Goal: Information Seeking & Learning: Understand process/instructions

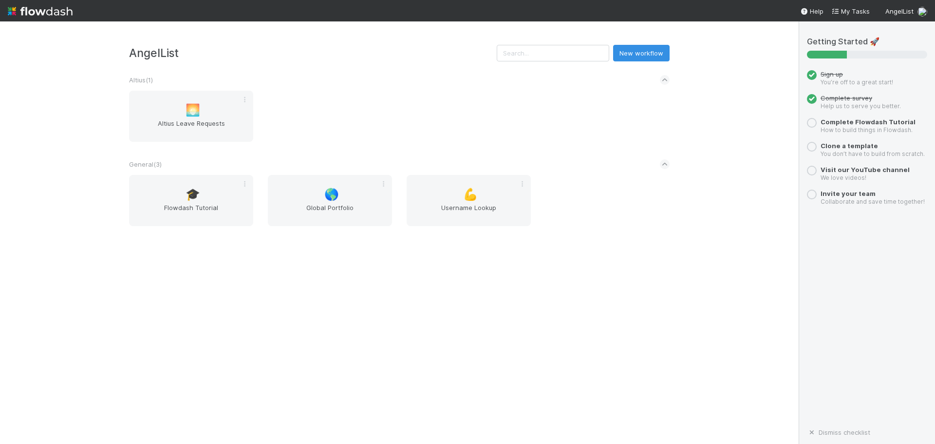
click at [453, 102] on div "🌅 [PERSON_NAME] Leave Requests" at bounding box center [399, 122] width 555 height 63
click at [199, 199] on span "🎓" at bounding box center [193, 194] width 15 height 13
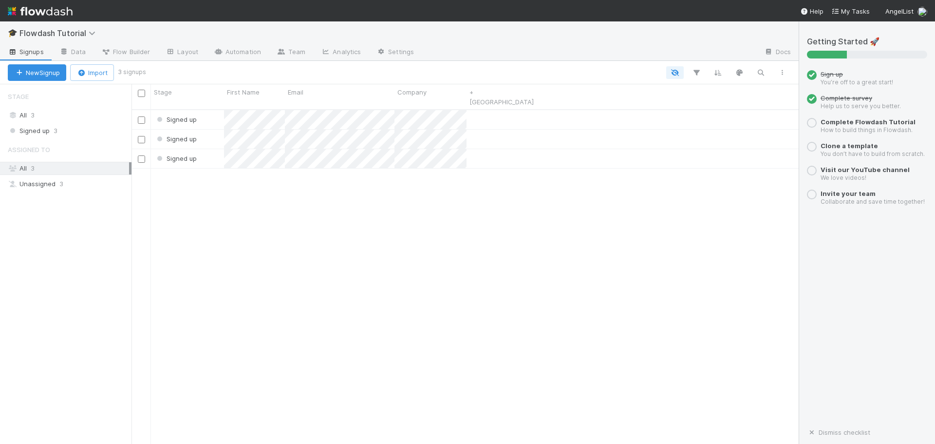
scroll to position [335, 660]
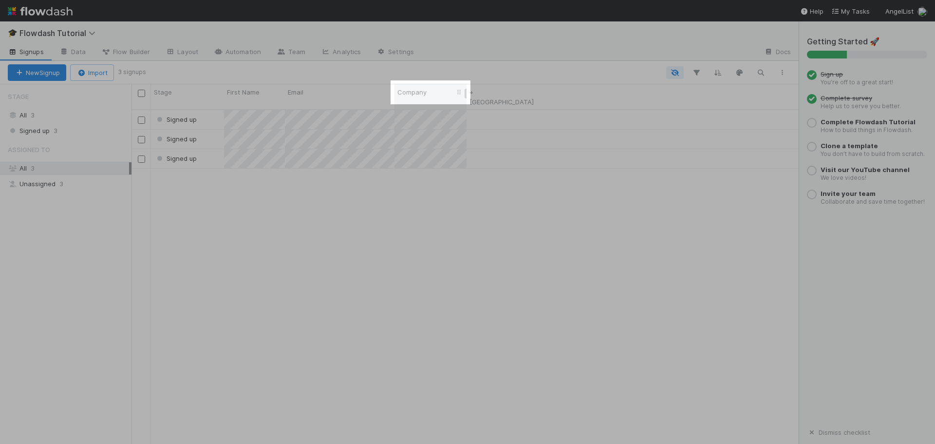
click at [419, 91] on span "Company" at bounding box center [411, 92] width 29 height 10
click at [430, 153] on div at bounding box center [453, 150] width 111 height 7
click at [433, 166] on div "Edit field" at bounding box center [453, 161] width 111 height 15
click at [450, 110] on input "Company" at bounding box center [470, 115] width 130 height 17
click at [432, 198] on button "Save" at bounding box center [436, 200] width 63 height 17
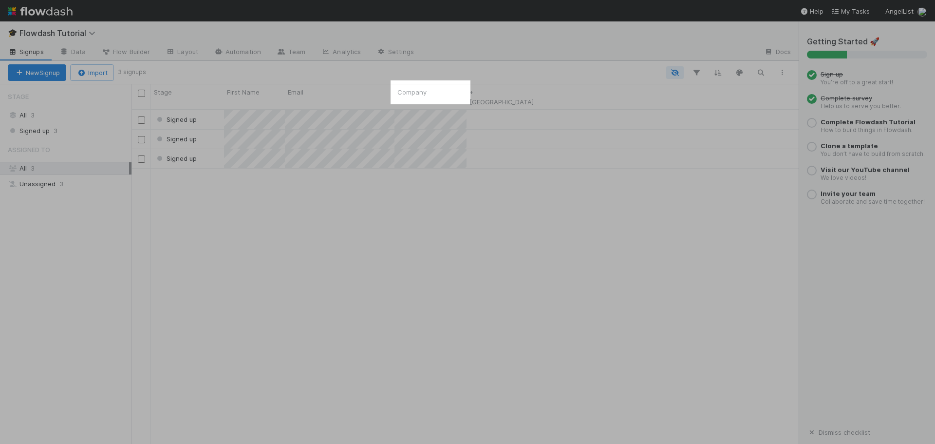
click at [432, 222] on div "Signed up Signed up Signed up" at bounding box center [464, 281] width 667 height 342
click at [421, 93] on span "Company" at bounding box center [411, 92] width 29 height 10
click at [694, 177] on div "Sort A → Z Sort Z → A Hide Edit field Delete field" at bounding box center [467, 222] width 935 height 444
drag, startPoint x: 483, startPoint y: 293, endPoint x: 413, endPoint y: 238, distance: 89.2
click at [483, 292] on div "Signed up Signed up Signed up" at bounding box center [464, 281] width 667 height 342
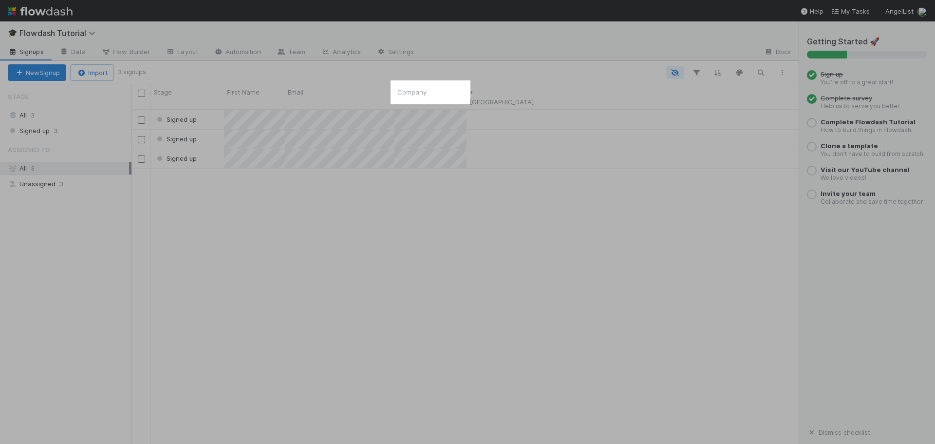
click at [459, 93] on div "Stage First Name Email Company + [GEOGRAPHIC_DATA]" at bounding box center [335, 96] width 408 height 25
drag, startPoint x: 426, startPoint y: 93, endPoint x: 433, endPoint y: 93, distance: 7.3
click at [433, 93] on div "Company" at bounding box center [430, 92] width 67 height 10
drag, startPoint x: 433, startPoint y: 93, endPoint x: 510, endPoint y: 91, distance: 76.5
click at [510, 91] on div "Sort A → Z Sort Z → A Hide Edit field Delete field" at bounding box center [467, 222] width 935 height 444
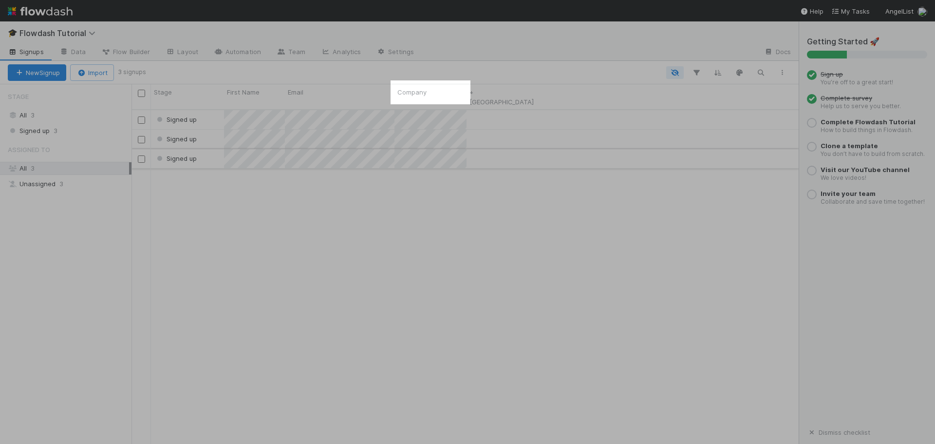
click at [566, 149] on div "Signed up" at bounding box center [464, 158] width 667 height 19
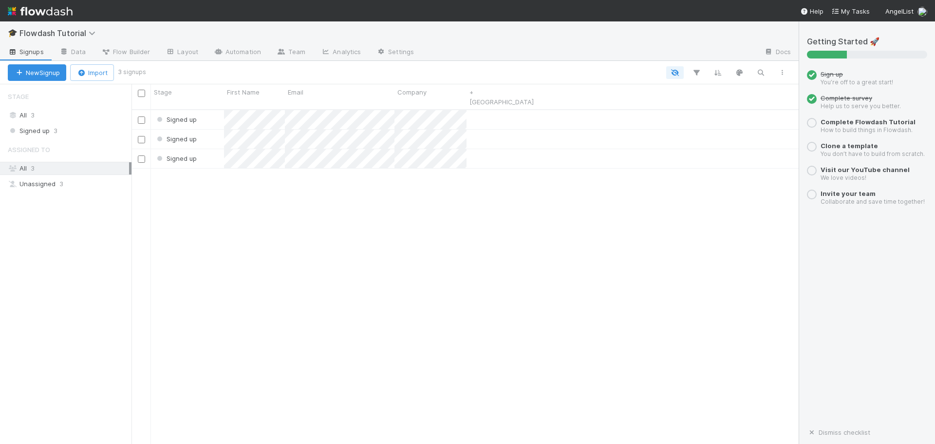
scroll to position [335, 660]
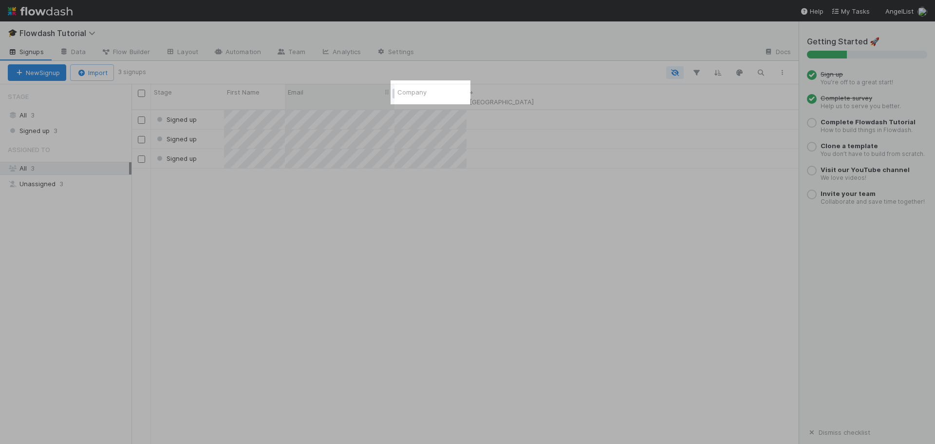
drag, startPoint x: 417, startPoint y: 94, endPoint x: 342, endPoint y: 99, distance: 74.7
click at [342, 99] on div "Stage First Name Email Company + [GEOGRAPHIC_DATA]" at bounding box center [335, 96] width 408 height 25
click at [420, 95] on span "Company" at bounding box center [411, 92] width 29 height 10
click at [453, 177] on div "Delete field" at bounding box center [453, 176] width 111 height 15
click at [516, 183] on button "Cancel" at bounding box center [503, 180] width 63 height 17
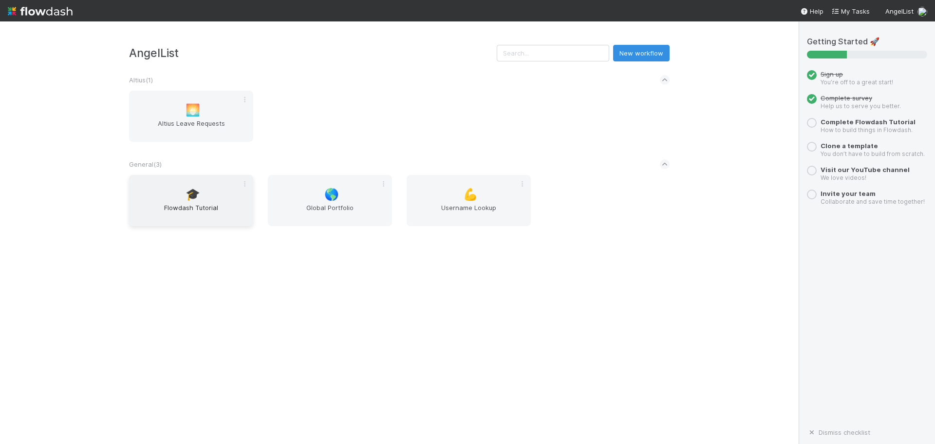
click at [201, 203] on span "Flowdash Tutorial" at bounding box center [191, 212] width 116 height 19
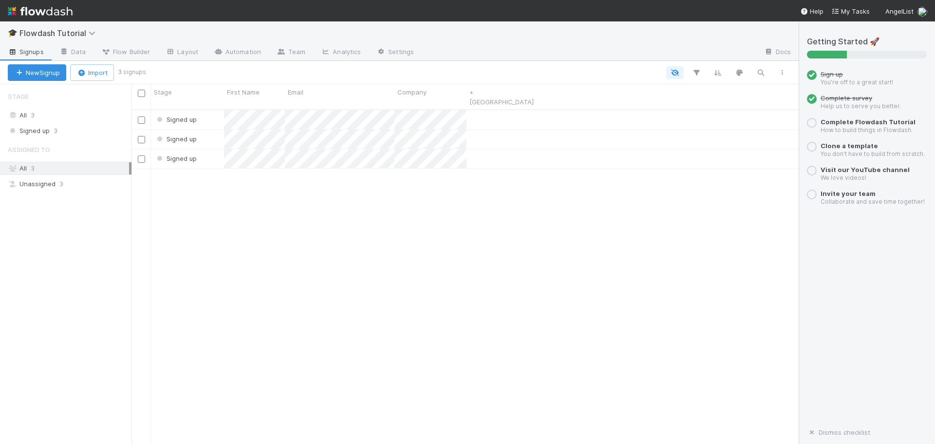
scroll to position [335, 660]
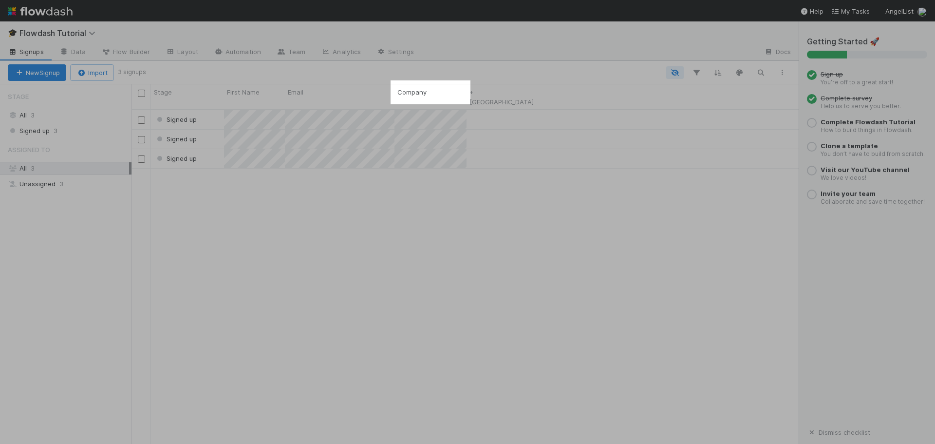
click at [459, 92] on div "Stage First Name Email Company + [GEOGRAPHIC_DATA]" at bounding box center [335, 96] width 408 height 25
drag, startPoint x: 460, startPoint y: 93, endPoint x: 589, endPoint y: 100, distance: 129.2
click at [589, 100] on div "Stage First Name Email Company + [GEOGRAPHIC_DATA]" at bounding box center [464, 97] width 667 height 26
click at [466, 96] on div at bounding box center [465, 94] width 2 height 10
click at [417, 91] on span "Company" at bounding box center [411, 92] width 29 height 10
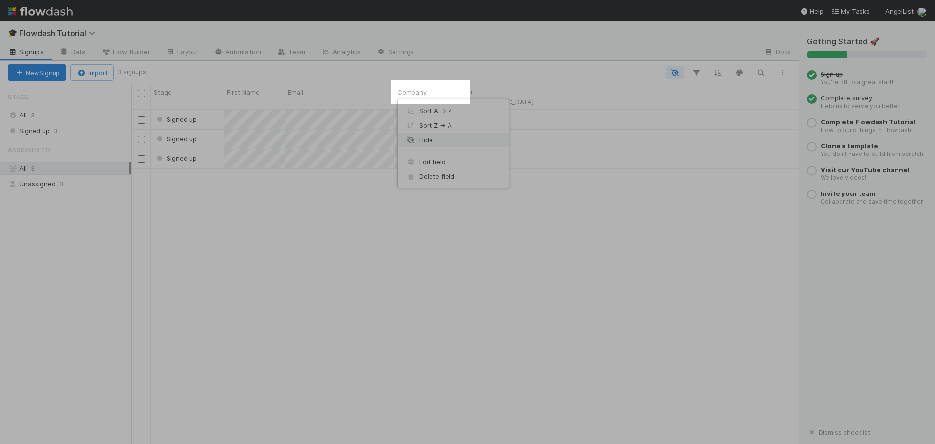
click at [453, 144] on div "Hide" at bounding box center [453, 139] width 111 height 15
drag, startPoint x: 447, startPoint y: 199, endPoint x: 453, endPoint y: 199, distance: 5.4
click at [448, 200] on div "Signed up Signed up Signed up" at bounding box center [464, 281] width 667 height 342
click at [494, 100] on div "Stage First Name Email + [GEOGRAPHIC_DATA]" at bounding box center [464, 97] width 667 height 26
click at [432, 87] on span "+ [GEOGRAPHIC_DATA]" at bounding box center [431, 96] width 68 height 19
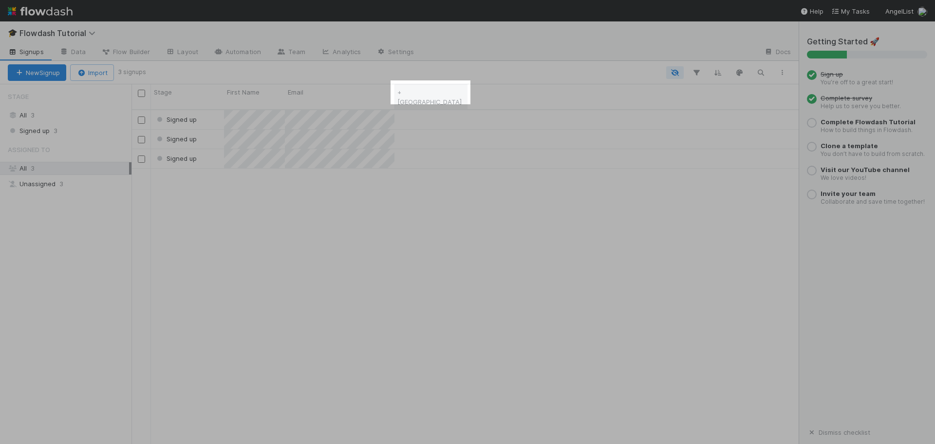
click at [415, 93] on link "+ [GEOGRAPHIC_DATA]" at bounding box center [429, 97] width 64 height 18
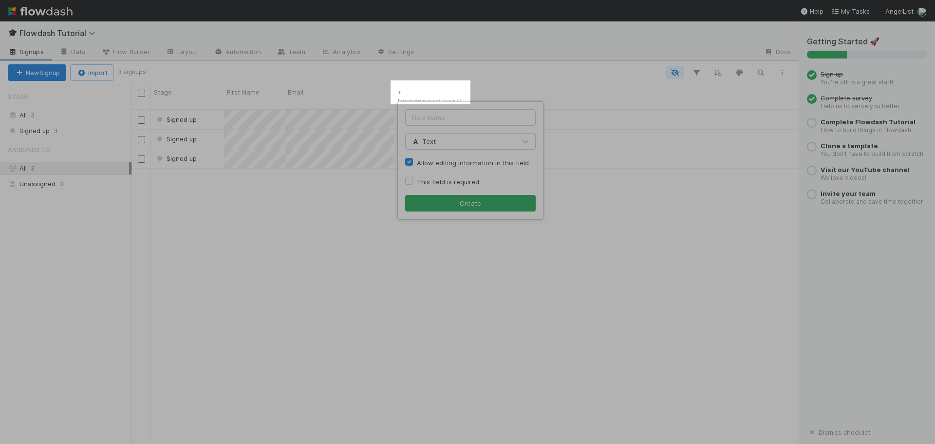
click at [405, 195] on button "Create" at bounding box center [470, 203] width 130 height 17
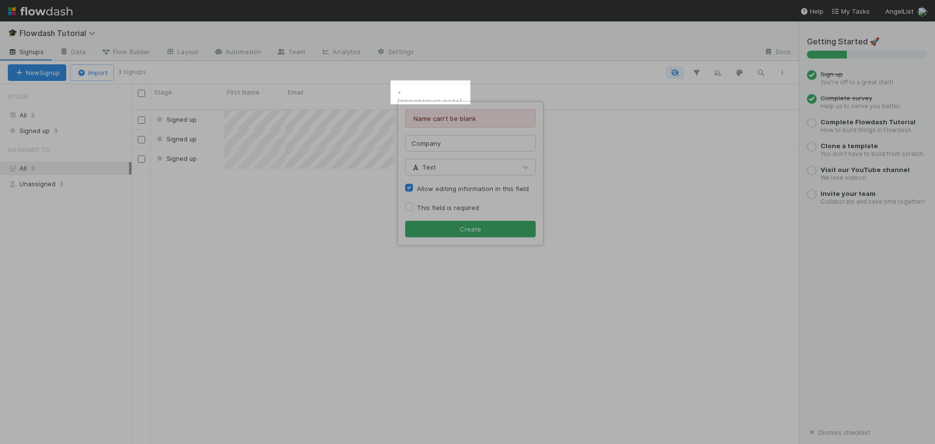
type input "Company"
click at [405, 221] on button "Create" at bounding box center [470, 229] width 130 height 17
drag, startPoint x: 506, startPoint y: 228, endPoint x: 519, endPoint y: 225, distance: 12.9
click at [505, 228] on button "Create" at bounding box center [470, 229] width 130 height 17
click at [631, 231] on div "Name must be unique Company Text Allow editing information in this field This f…" at bounding box center [467, 222] width 935 height 444
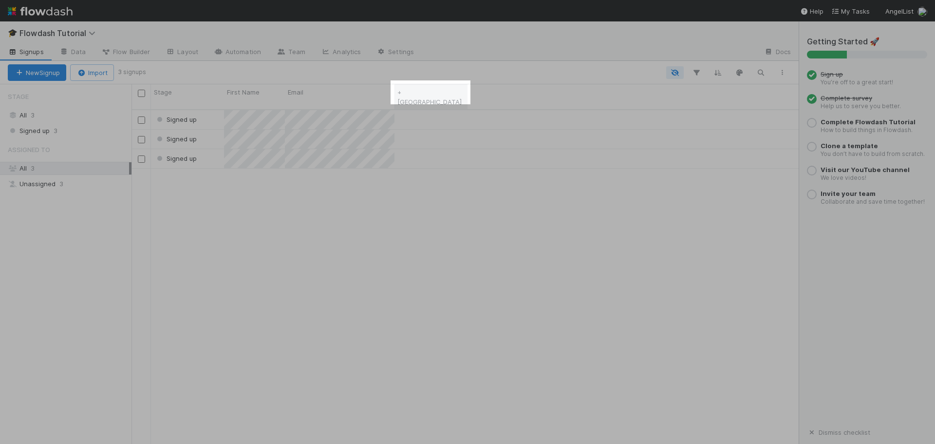
drag, startPoint x: 428, startPoint y: 93, endPoint x: 438, endPoint y: 93, distance: 10.2
drag, startPoint x: 438, startPoint y: 93, endPoint x: 495, endPoint y: 85, distance: 57.4
click at [495, 85] on div "Stage First Name Email + [GEOGRAPHIC_DATA]" at bounding box center [464, 97] width 667 height 26
click at [677, 74] on icon "button" at bounding box center [675, 72] width 10 height 9
click at [676, 72] on div "Assigned To Stage First Name Email Created On Updated On Company" at bounding box center [467, 222] width 935 height 444
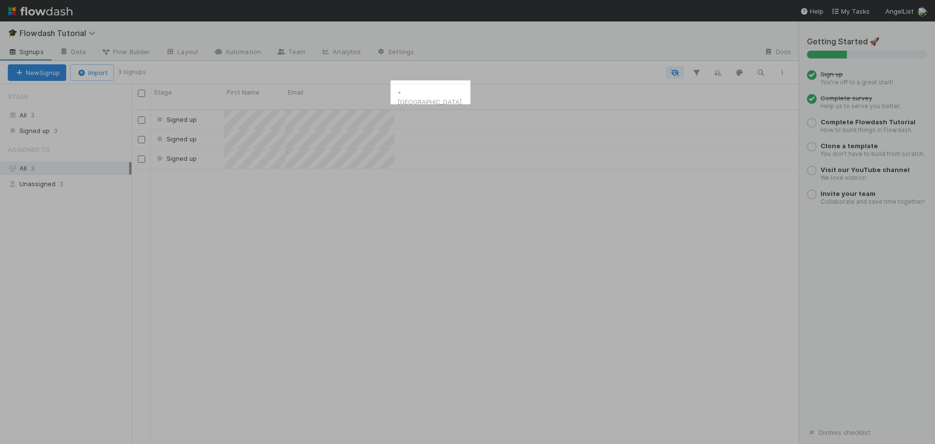
drag, startPoint x: 427, startPoint y: 88, endPoint x: 379, endPoint y: 208, distance: 129.6
click at [379, 208] on div "Signed up Signed up Signed up" at bounding box center [464, 281] width 667 height 342
click at [48, 29] on span "Flowdash Tutorial" at bounding box center [59, 33] width 81 height 10
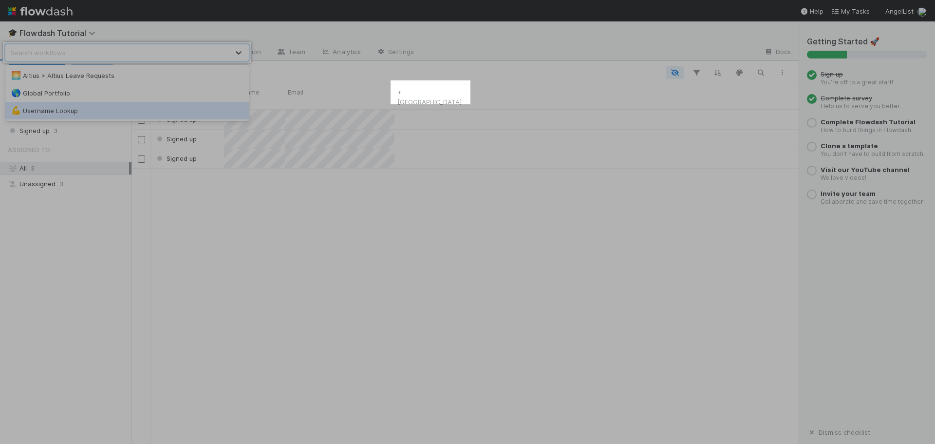
click at [325, 212] on div "option Username Lookup focused, 3 of 3. 3 results available. Use Up and Down to…" at bounding box center [467, 222] width 935 height 444
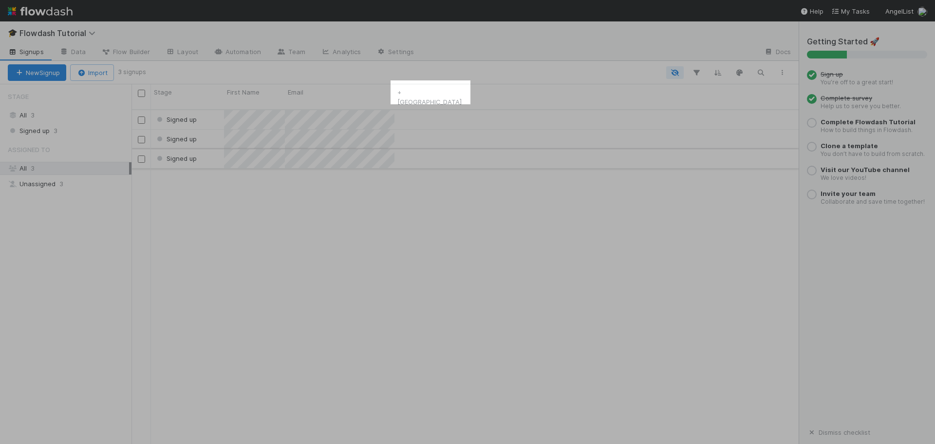
click at [564, 152] on div "Signed up" at bounding box center [464, 158] width 667 height 19
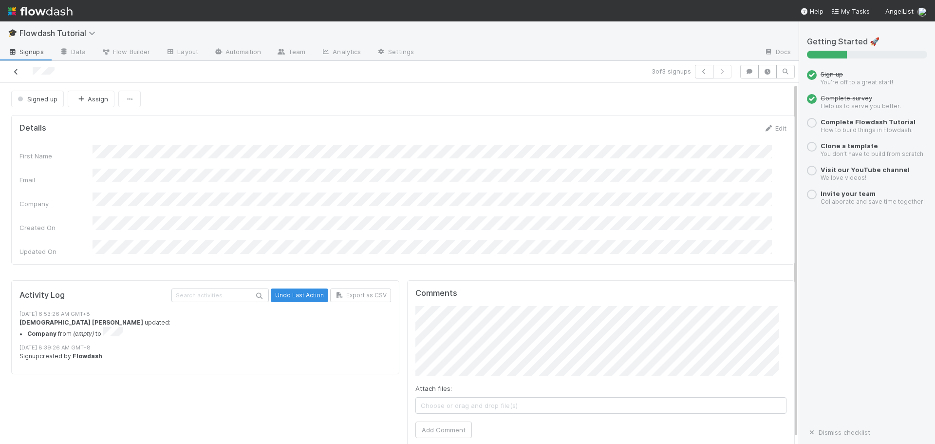
click at [18, 69] on icon at bounding box center [16, 72] width 10 height 6
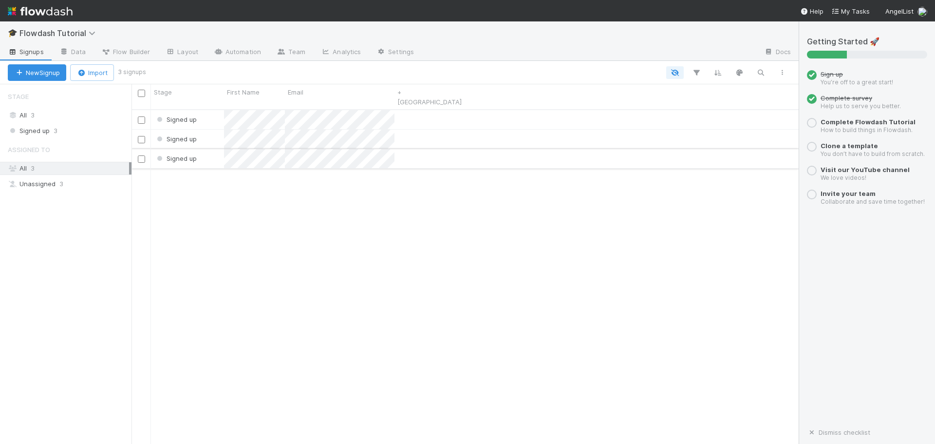
scroll to position [335, 660]
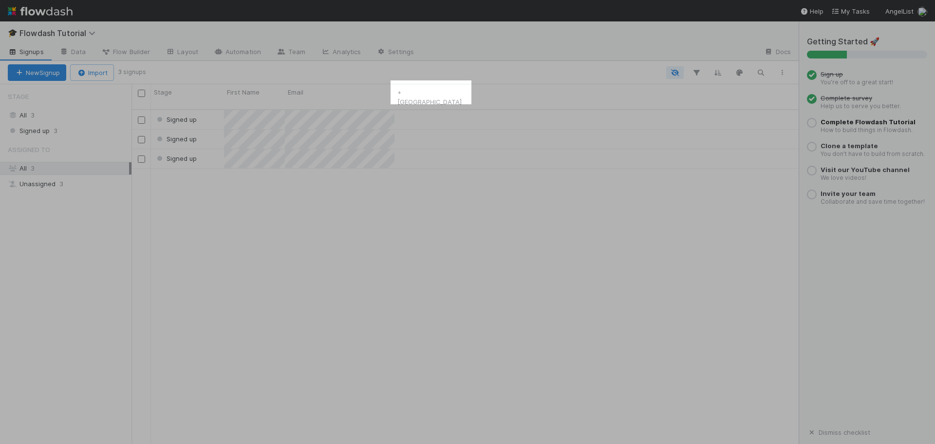
click at [839, 121] on span "Complete Flowdash Tutorial" at bounding box center [867, 122] width 95 height 8
click at [54, 35] on span "Flowdash Tutorial" at bounding box center [59, 33] width 81 height 10
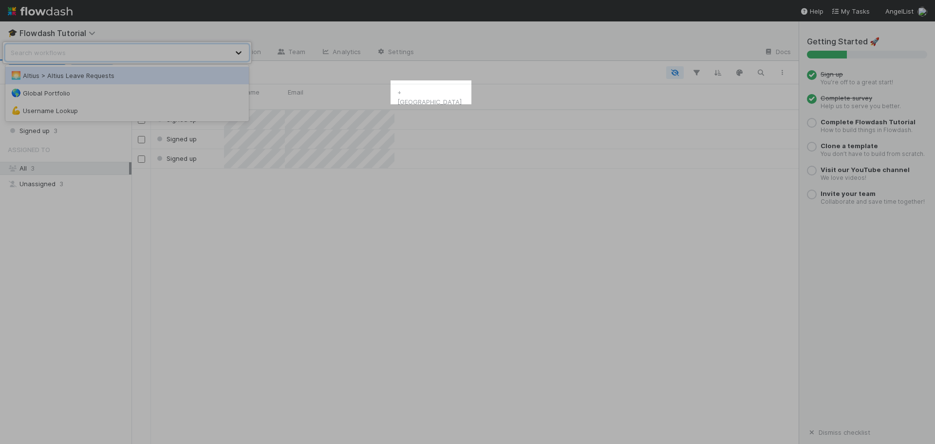
click at [241, 52] on icon at bounding box center [239, 52] width 6 height 3
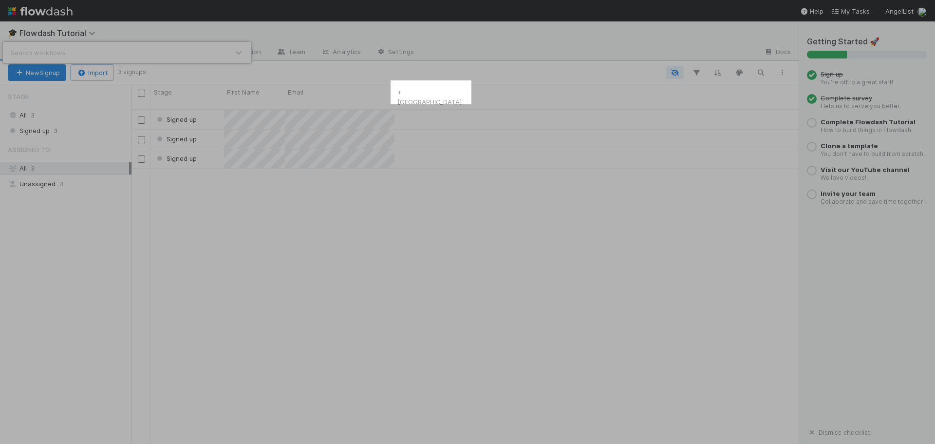
drag, startPoint x: 416, startPoint y: 193, endPoint x: 428, endPoint y: 193, distance: 12.2
click at [418, 193] on div "Search workflows" at bounding box center [467, 222] width 935 height 444
click at [425, 94] on link "+ [GEOGRAPHIC_DATA]" at bounding box center [429, 97] width 64 height 18
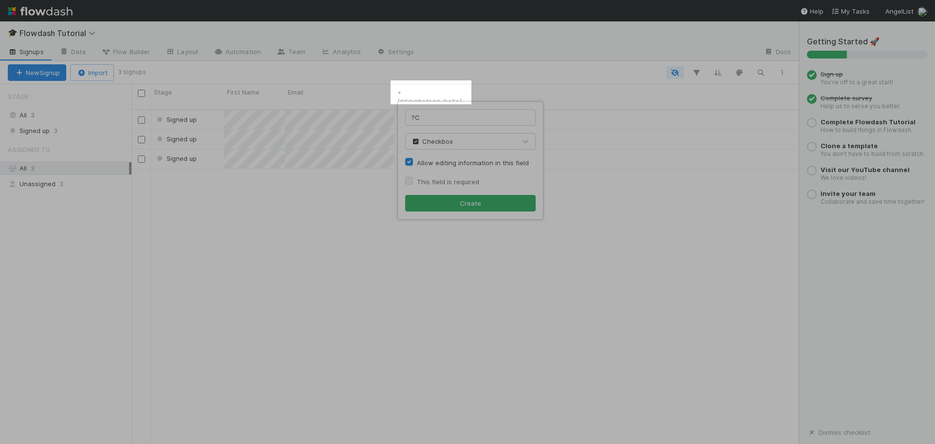
type input "?"
type input "Company"
click at [467, 200] on button "Create" at bounding box center [470, 203] width 130 height 17
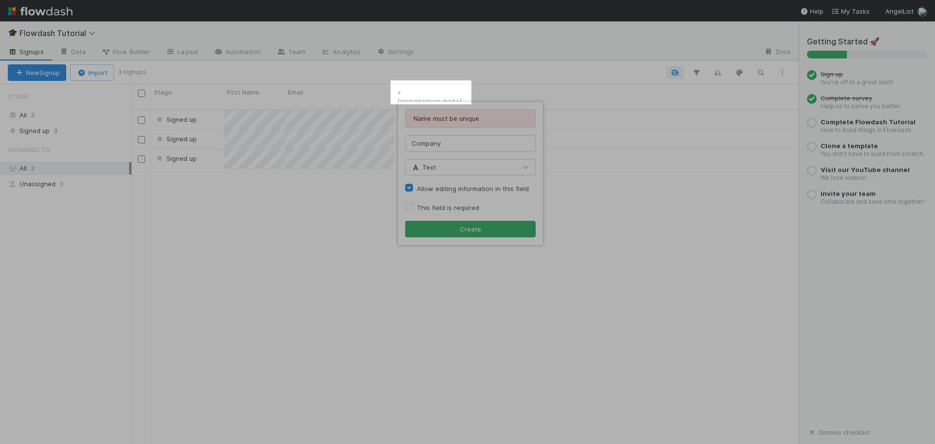
click at [590, 184] on div "Name must be unique Company Text Allow editing information in this field This f…" at bounding box center [467, 222] width 935 height 444
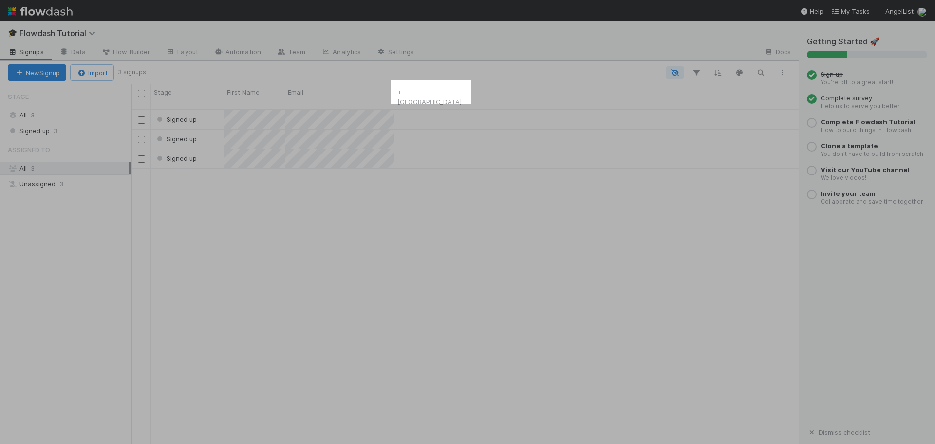
drag, startPoint x: 438, startPoint y: 94, endPoint x: 635, endPoint y: 206, distance: 226.5
click at [671, 226] on div "Signed up Signed up Signed up" at bounding box center [464, 281] width 667 height 342
click at [422, 99] on div "+ [GEOGRAPHIC_DATA]" at bounding box center [430, 96] width 73 height 25
click at [467, 91] on div "Stage First Name Email + [GEOGRAPHIC_DATA]" at bounding box center [464, 97] width 667 height 26
drag, startPoint x: 506, startPoint y: 96, endPoint x: 495, endPoint y: 94, distance: 11.0
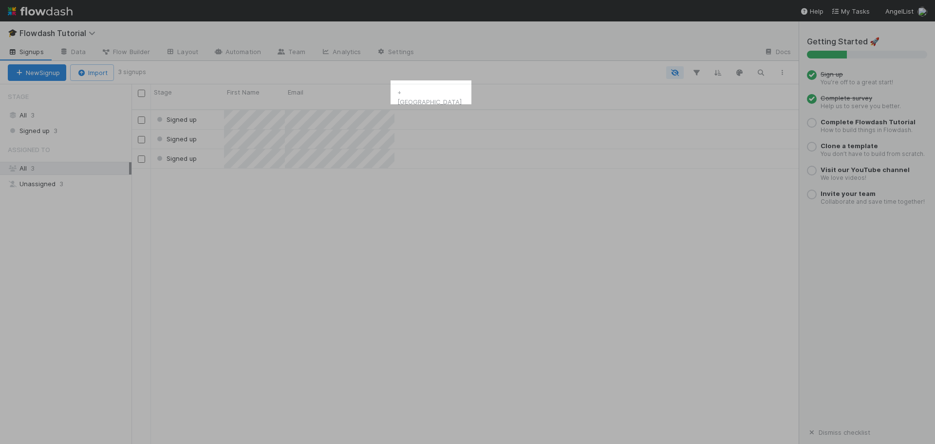
click at [506, 97] on div "Stage First Name Email + [GEOGRAPHIC_DATA]" at bounding box center [464, 97] width 667 height 26
click at [388, 92] on div "Stage First Name Email + [GEOGRAPHIC_DATA]" at bounding box center [299, 96] width 336 height 25
click at [368, 93] on div "Email" at bounding box center [340, 92] width 104 height 10
click at [363, 164] on div "Edit field" at bounding box center [343, 161] width 111 height 15
click at [481, 214] on div "Email Email Why can’t I edit type? Allow editing information in this field This…" at bounding box center [467, 222] width 935 height 444
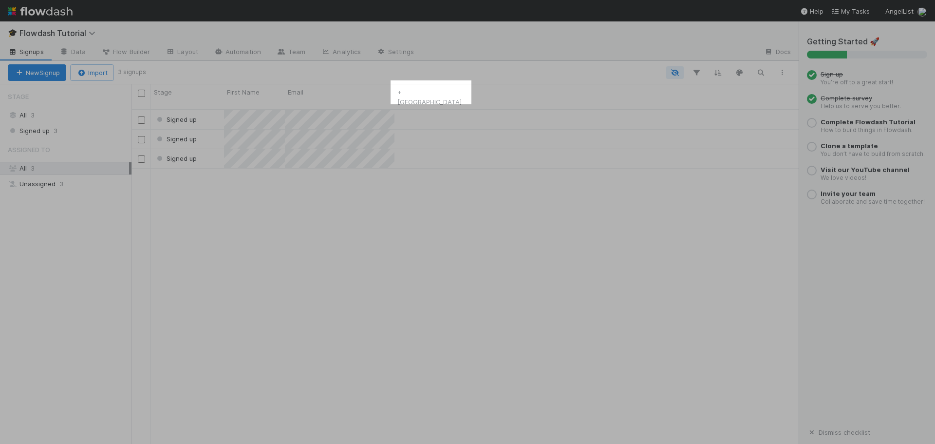
click at [534, 365] on div "Signed up Signed up Signed up" at bounding box center [464, 281] width 667 height 342
click at [60, 165] on div "All 3" at bounding box center [68, 168] width 121 height 12
click at [880, 123] on span "Complete Flowdash Tutorial" at bounding box center [867, 122] width 95 height 8
click at [881, 120] on span "Complete Flowdash Tutorial" at bounding box center [867, 122] width 95 height 8
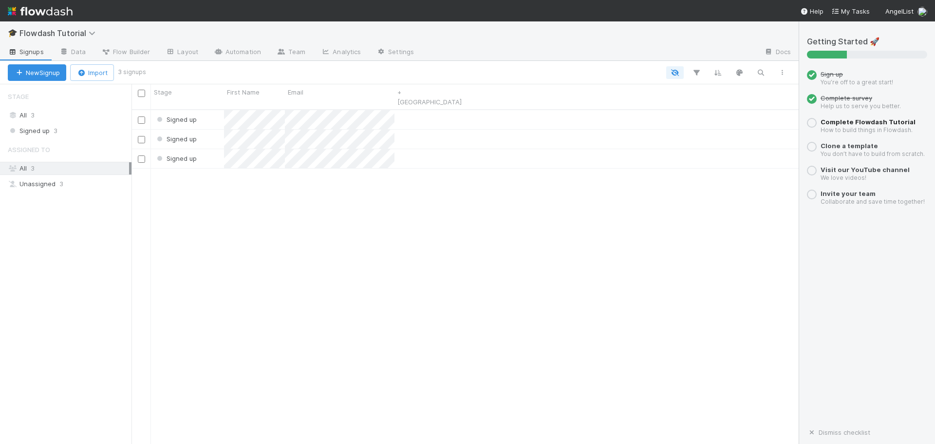
scroll to position [335, 660]
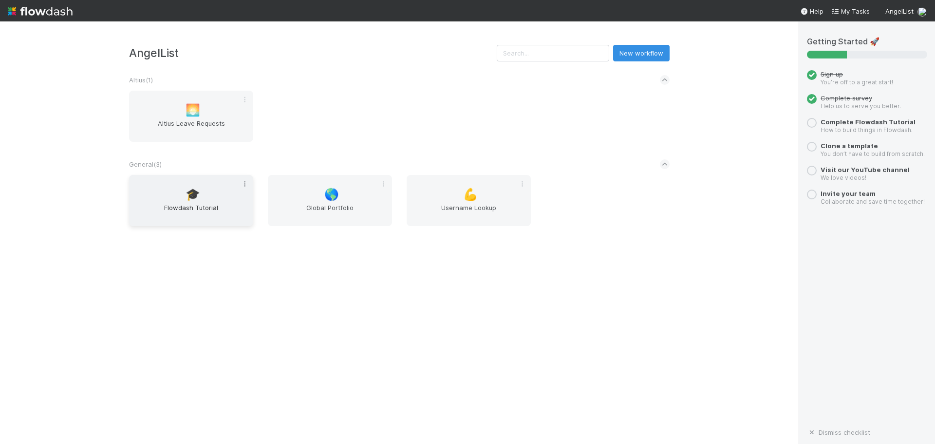
click at [244, 186] on icon at bounding box center [245, 184] width 10 height 6
click at [368, 283] on div "Rename Move Clone Archive Favorite Leave" at bounding box center [467, 222] width 935 height 444
click at [922, 9] on img at bounding box center [922, 12] width 10 height 10
click at [892, 91] on link "Logout" at bounding box center [907, 91] width 104 height 15
click at [188, 198] on span "🎓" at bounding box center [193, 194] width 15 height 13
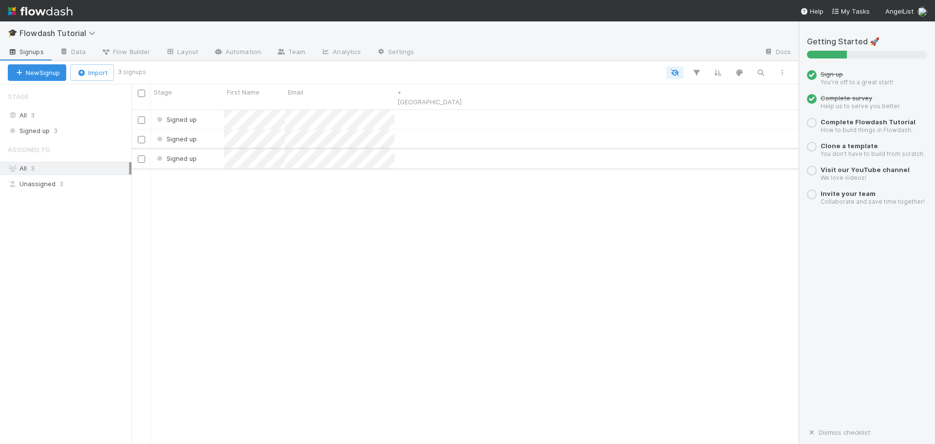
scroll to position [335, 660]
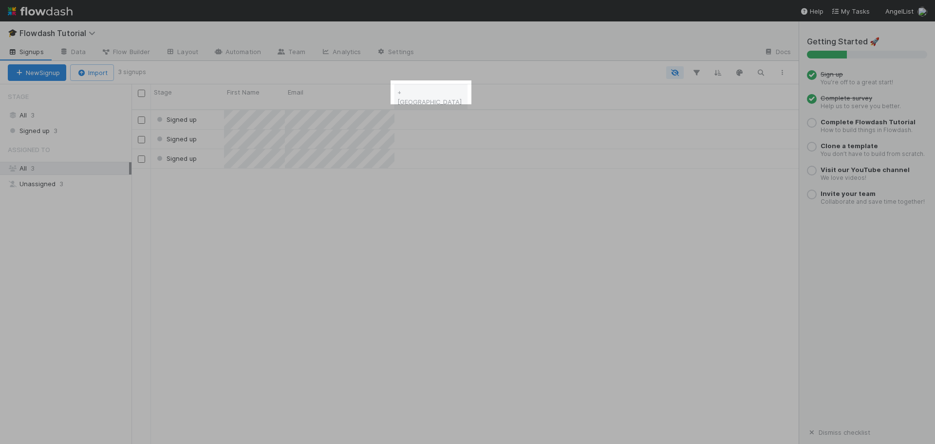
click at [406, 92] on link "+ [GEOGRAPHIC_DATA]" at bounding box center [429, 97] width 64 height 18
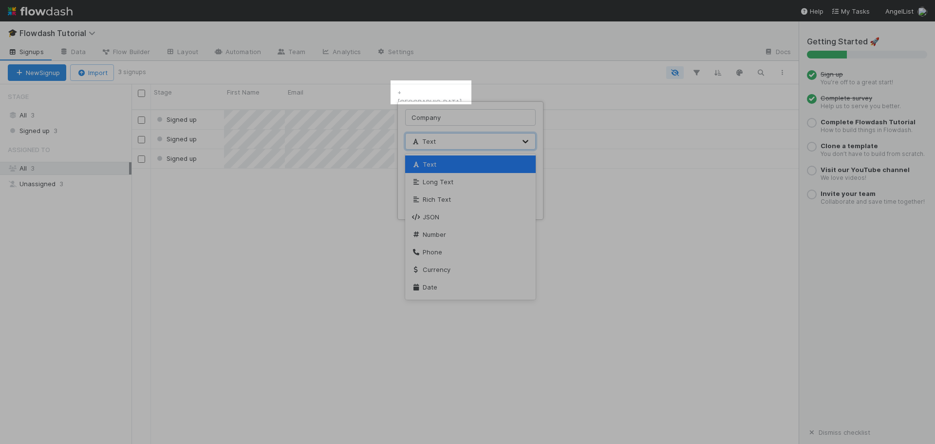
click at [526, 138] on icon at bounding box center [525, 141] width 10 height 10
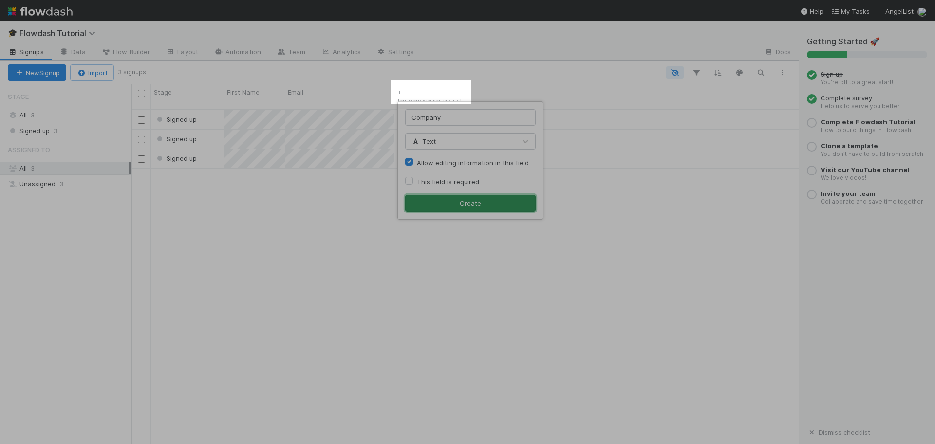
click at [474, 205] on button "Create" at bounding box center [470, 203] width 130 height 17
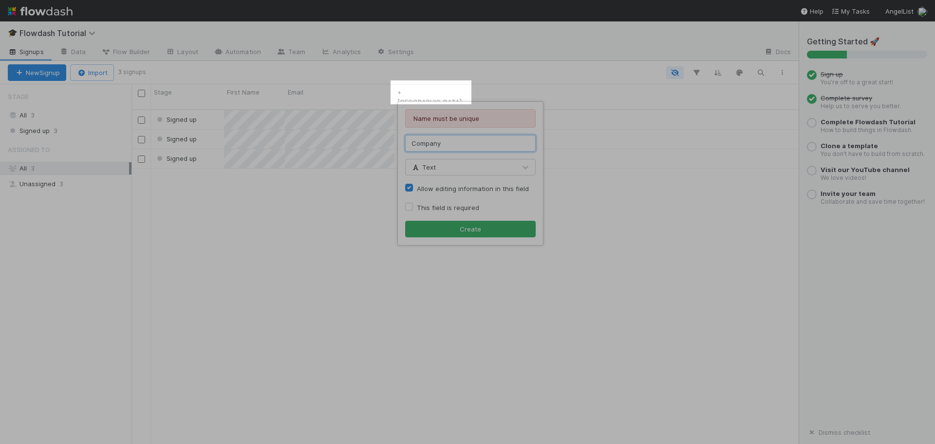
click at [453, 143] on input "Company" at bounding box center [470, 143] width 130 height 17
type input "Company1"
click at [484, 232] on button "Create" at bounding box center [470, 229] width 130 height 17
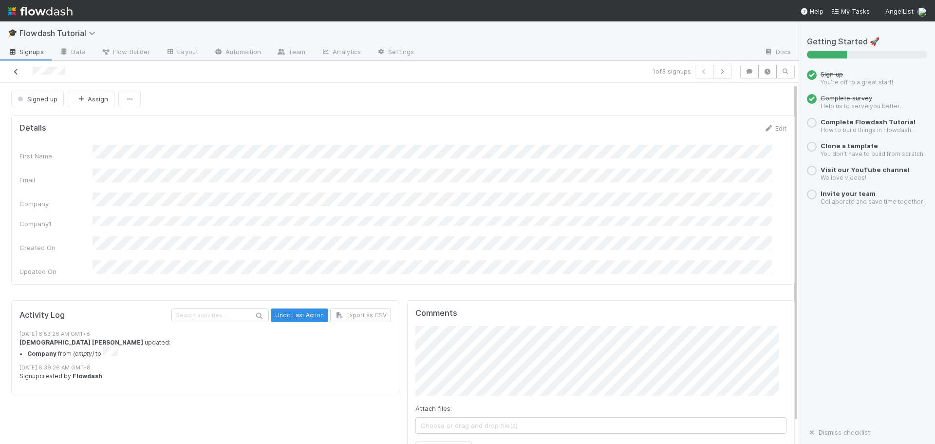
click at [15, 72] on icon at bounding box center [16, 72] width 10 height 6
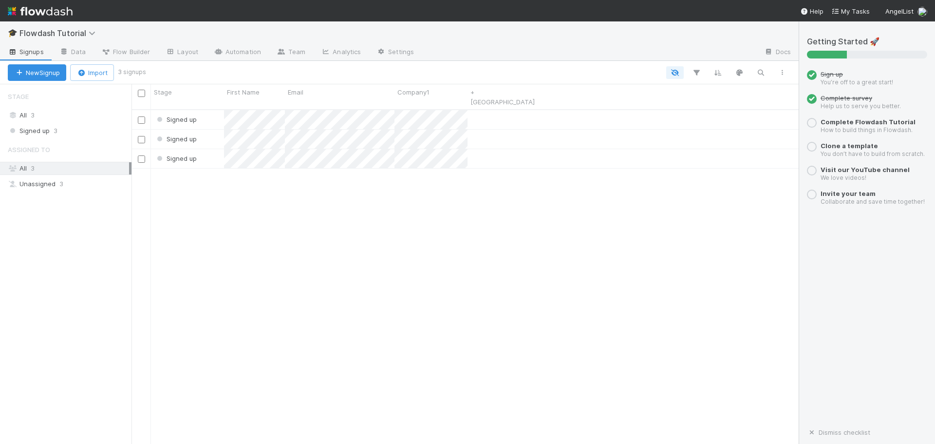
scroll to position [335, 660]
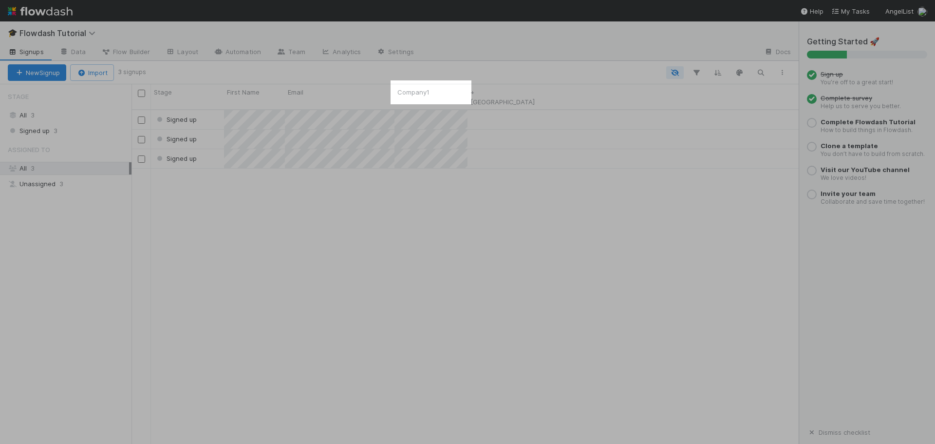
click at [425, 227] on div "Signed up Signed up Signed up" at bounding box center [464, 281] width 667 height 342
click at [460, 94] on div "Stage First Name Email Company1 + New Field" at bounding box center [335, 96] width 409 height 25
click at [462, 94] on div "Stage First Name Email Company1 + New Field" at bounding box center [335, 96] width 409 height 25
click at [460, 93] on div "Stage First Name Email Company1 + New Field" at bounding box center [335, 96] width 409 height 25
click at [457, 223] on div "Signed up Signed up Signed up" at bounding box center [464, 281] width 667 height 342
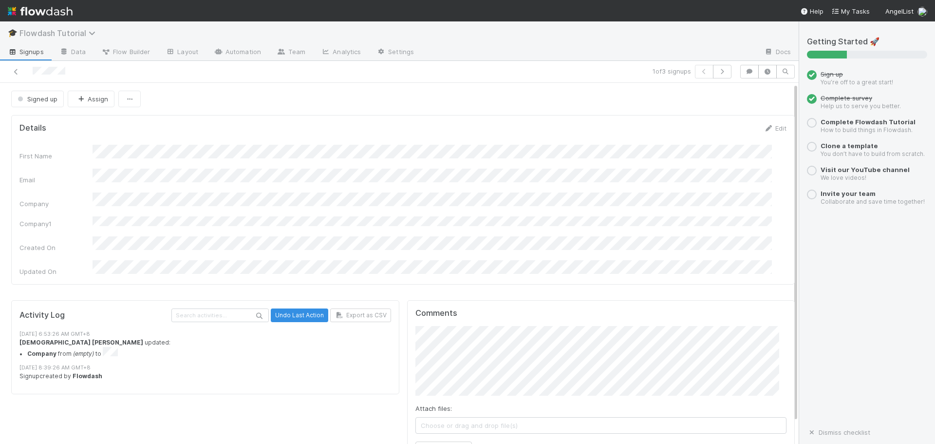
click at [29, 32] on span "Flowdash Tutorial" at bounding box center [59, 33] width 81 height 10
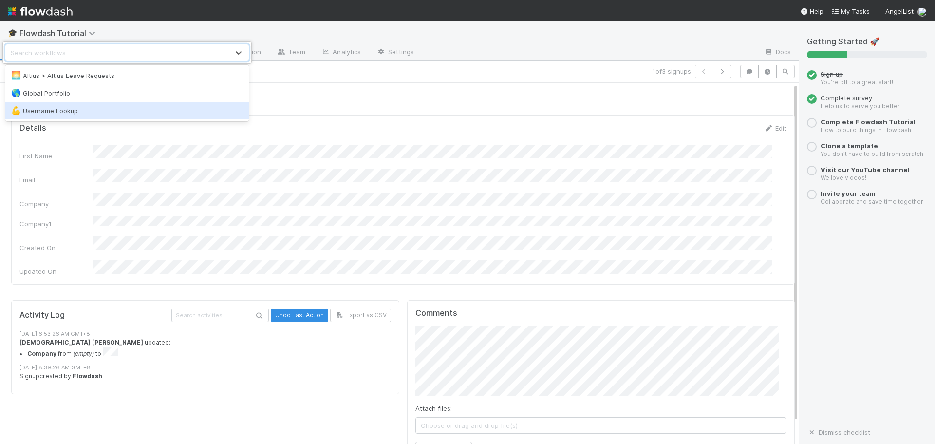
click at [436, 140] on div "option Username Lookup focused, 3 of 3. 3 results available. Use Up and Down to…" at bounding box center [467, 222] width 935 height 444
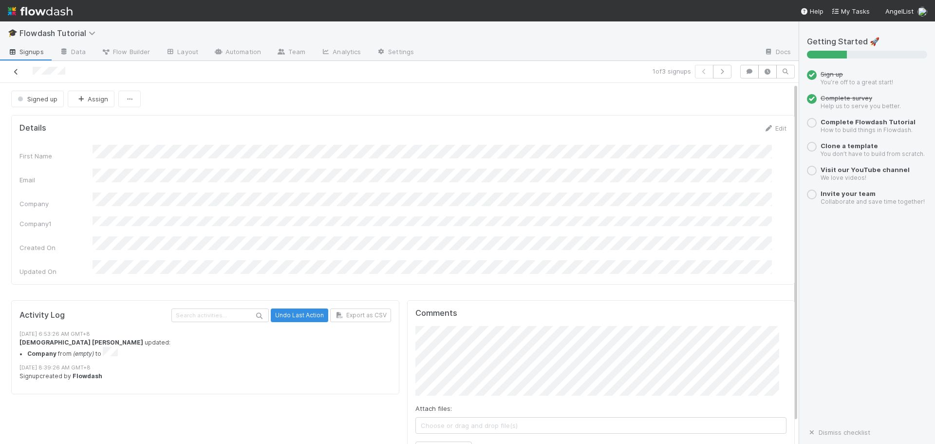
click at [16, 71] on icon at bounding box center [16, 72] width 10 height 6
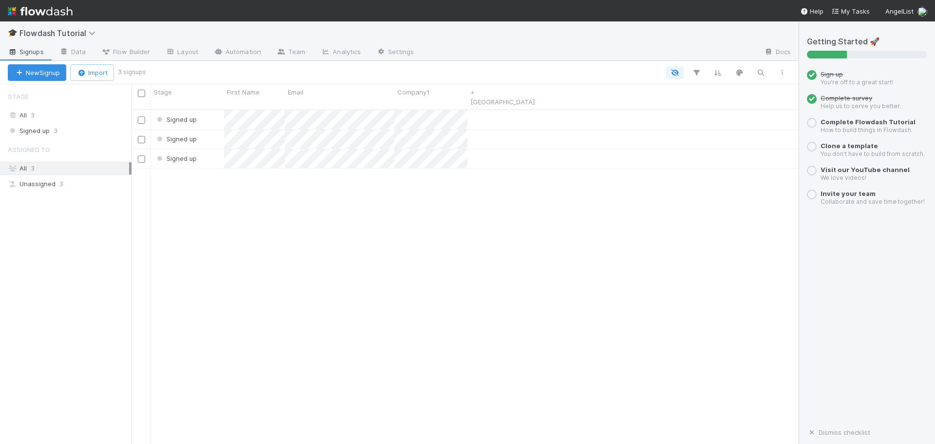
scroll to position [335, 660]
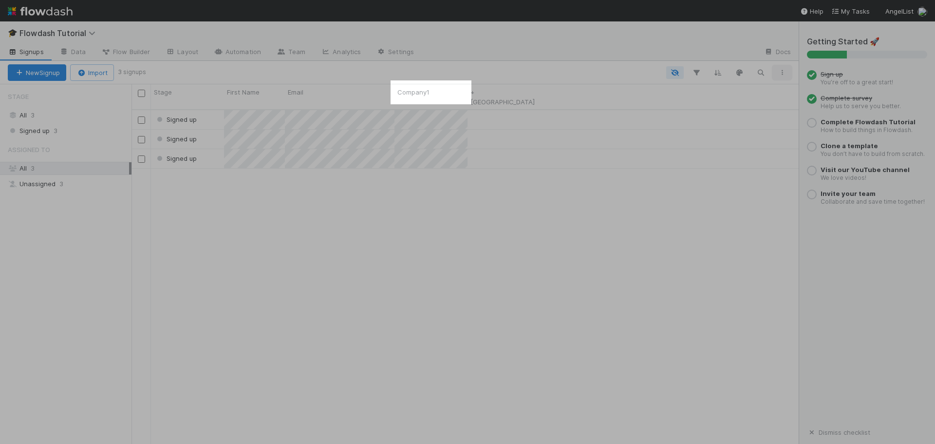
click at [784, 74] on icon "button" at bounding box center [782, 73] width 10 height 6
click at [784, 70] on div "View as list Comments Export view to CSV" at bounding box center [467, 222] width 935 height 444
click at [378, 51] on icon at bounding box center [381, 52] width 10 height 6
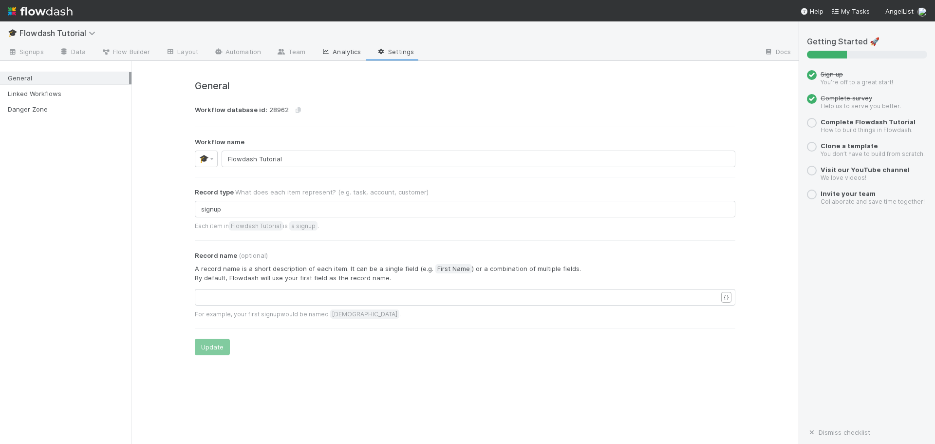
click at [336, 53] on link "Analytics" at bounding box center [341, 53] width 56 height 16
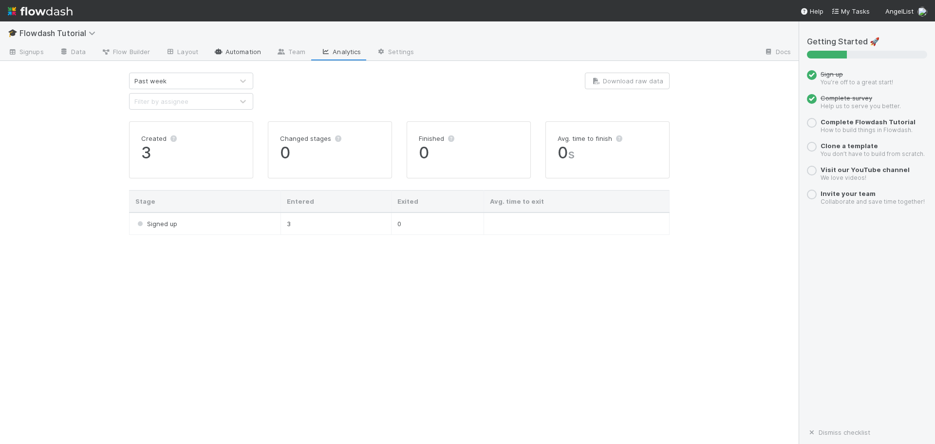
click at [261, 52] on link "Automation" at bounding box center [237, 53] width 63 height 16
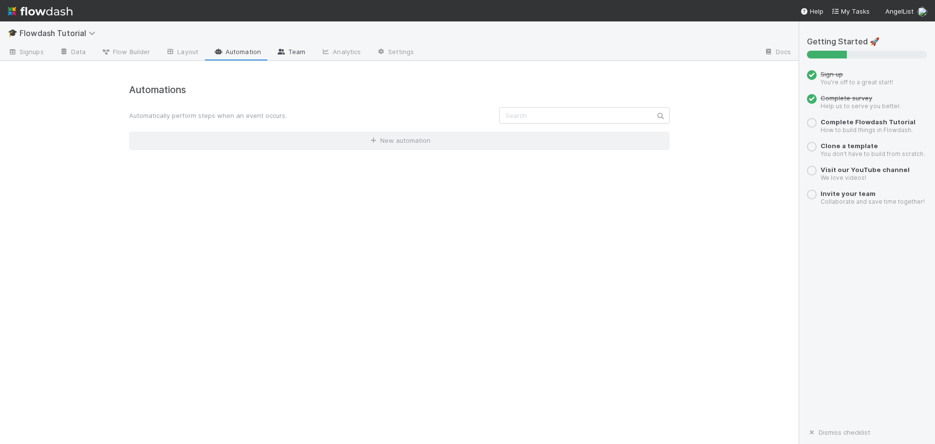
click at [278, 54] on icon at bounding box center [282, 52] width 10 height 6
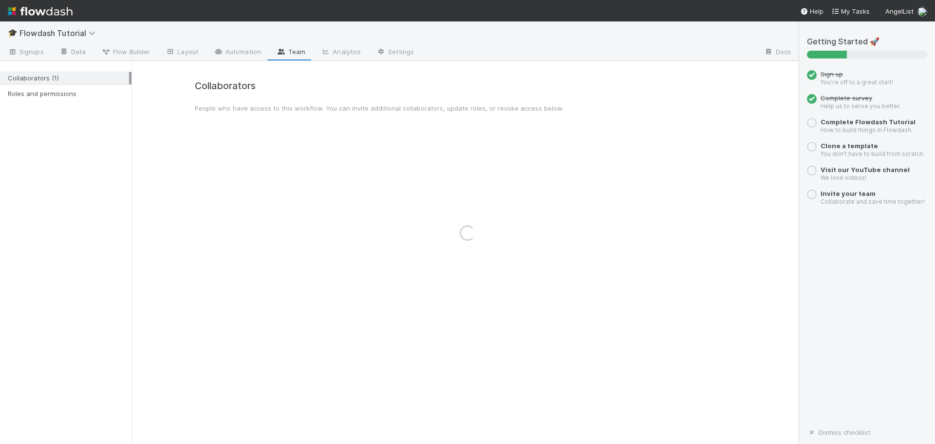
click at [174, 51] on div "Loading..." at bounding box center [467, 232] width 935 height 422
click at [114, 53] on span "Flow Builder" at bounding box center [125, 52] width 49 height 10
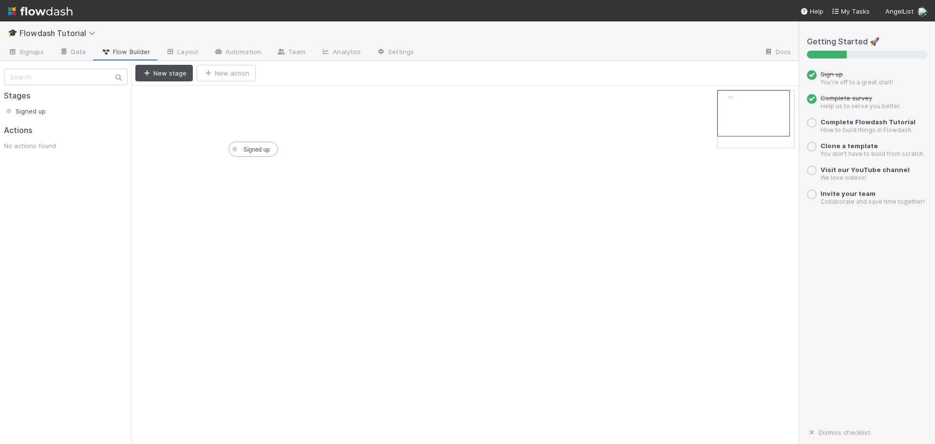
click at [73, 54] on link "Data" at bounding box center [73, 53] width 42 height 16
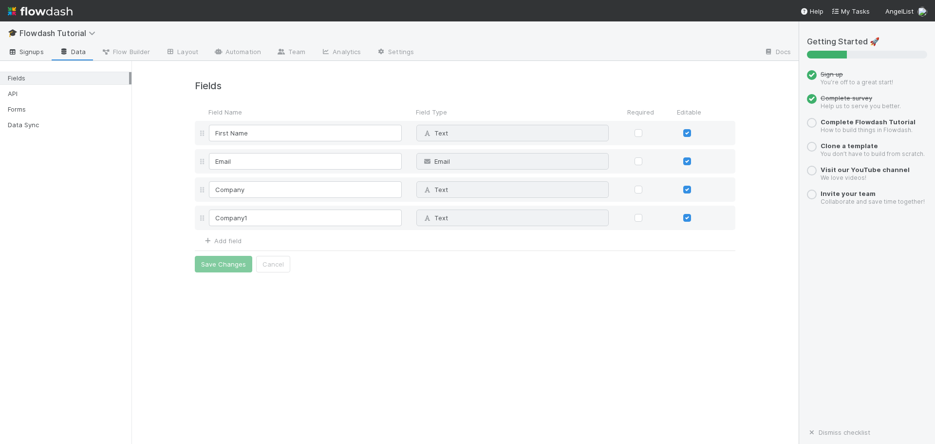
click at [34, 47] on span "Signups" at bounding box center [26, 52] width 36 height 10
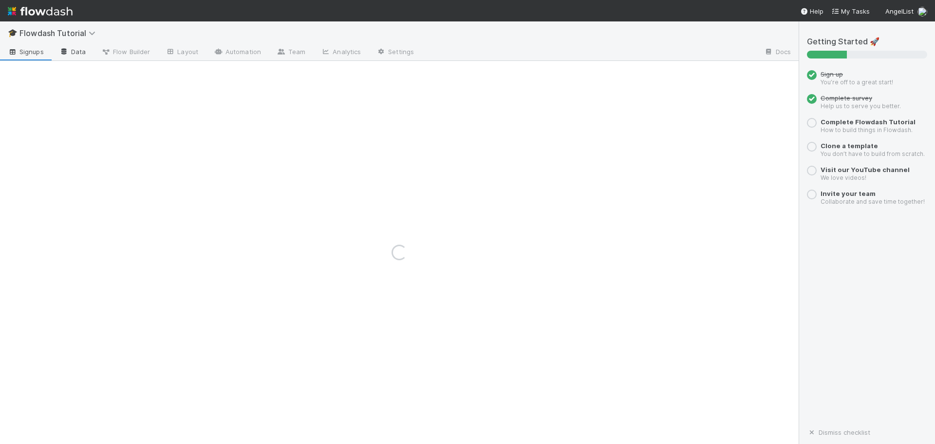
click at [84, 55] on link "Data" at bounding box center [73, 53] width 42 height 16
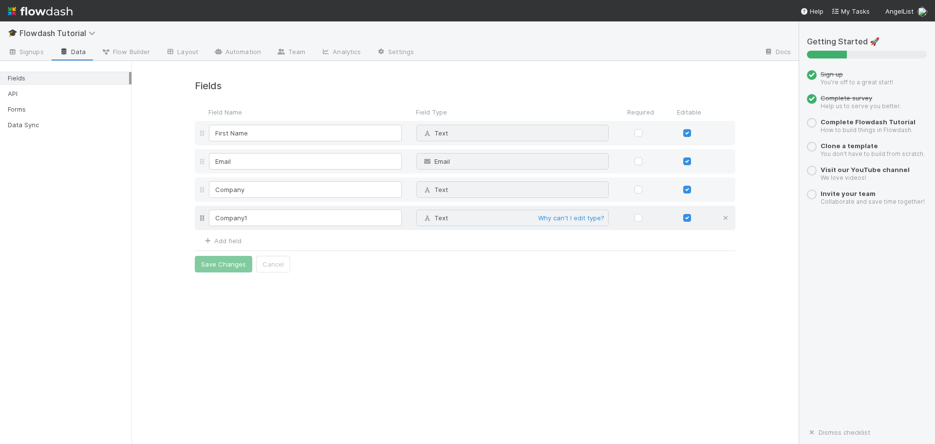
click at [728, 218] on icon at bounding box center [726, 218] width 10 height 6
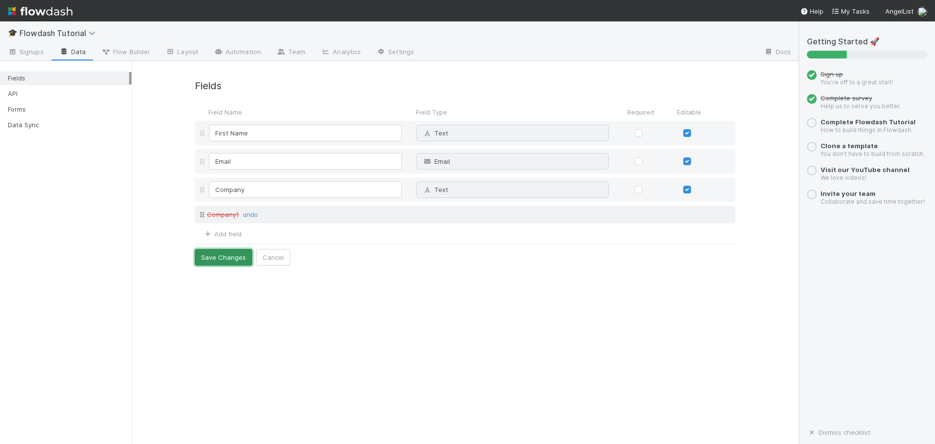
click at [226, 261] on button "Save Changes" at bounding box center [223, 257] width 57 height 17
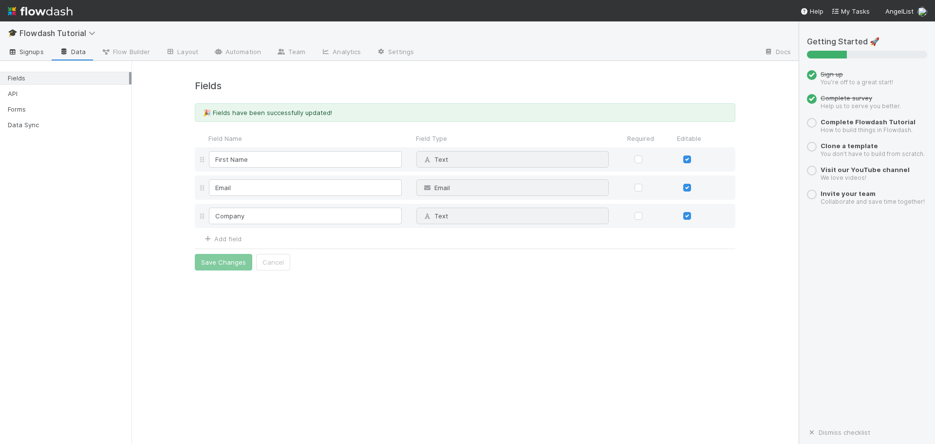
click at [26, 53] on span "Signups" at bounding box center [26, 52] width 36 height 10
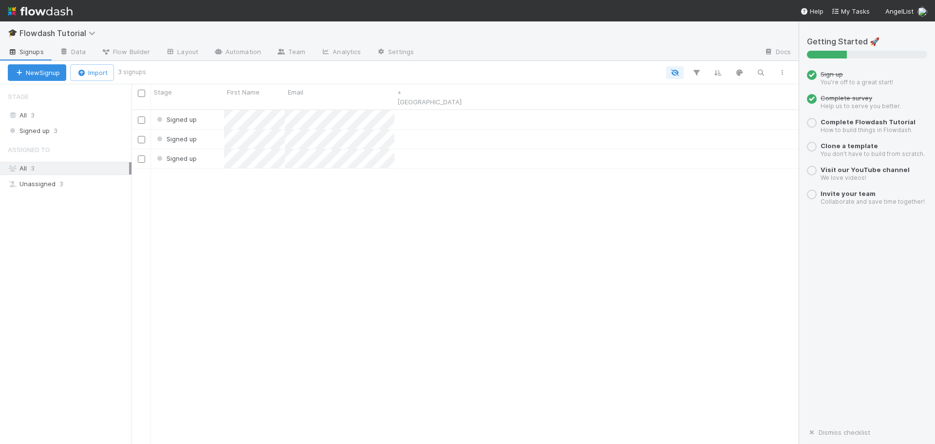
scroll to position [335, 660]
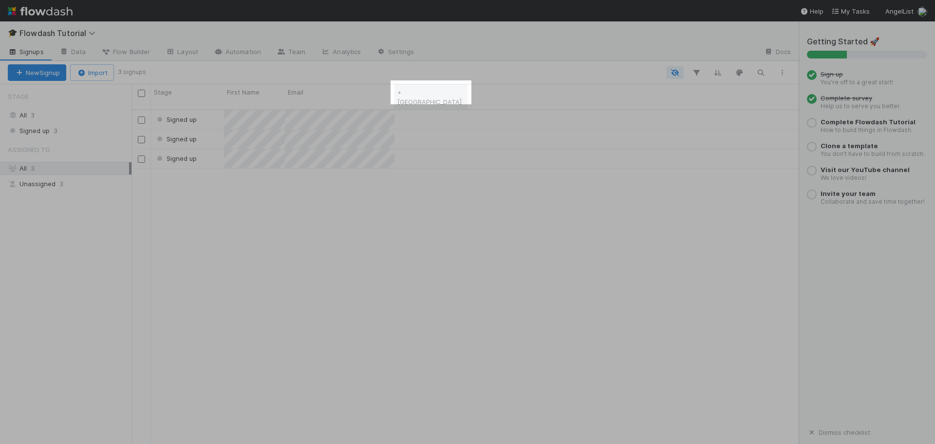
click at [402, 91] on link "+ [GEOGRAPHIC_DATA]" at bounding box center [429, 97] width 64 height 18
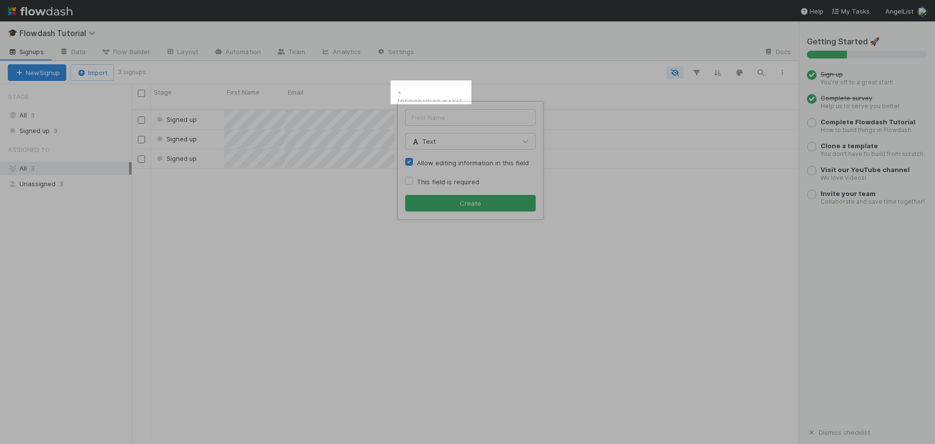
click at [662, 188] on div "Text Allow editing information in this field This field is required Create" at bounding box center [467, 222] width 935 height 444
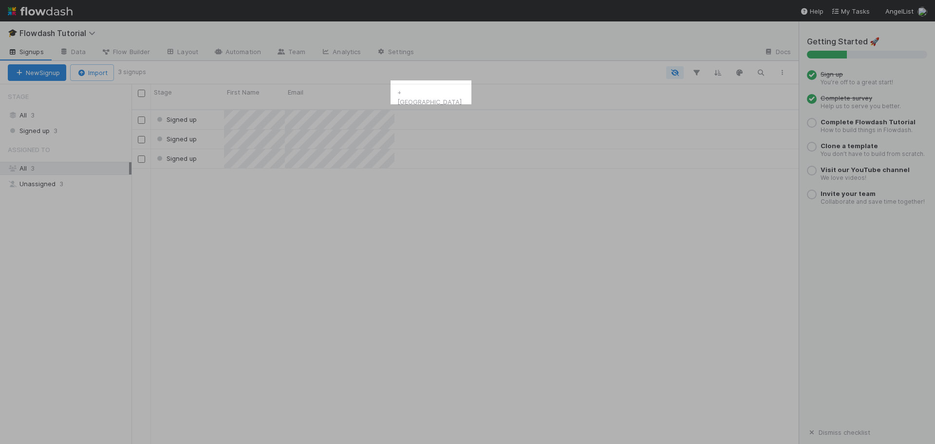
click at [685, 224] on div "Signed up Signed up Signed up" at bounding box center [464, 281] width 667 height 342
click at [76, 53] on link "Data" at bounding box center [73, 53] width 42 height 16
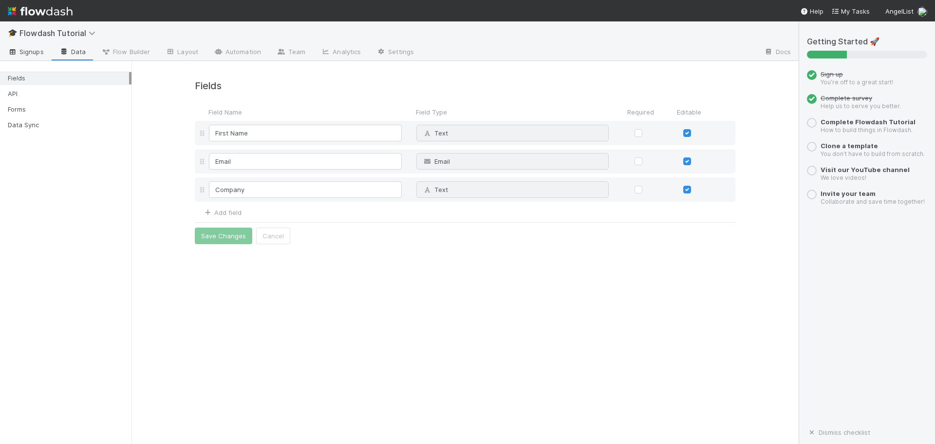
click at [10, 50] on icon at bounding box center [13, 52] width 10 height 6
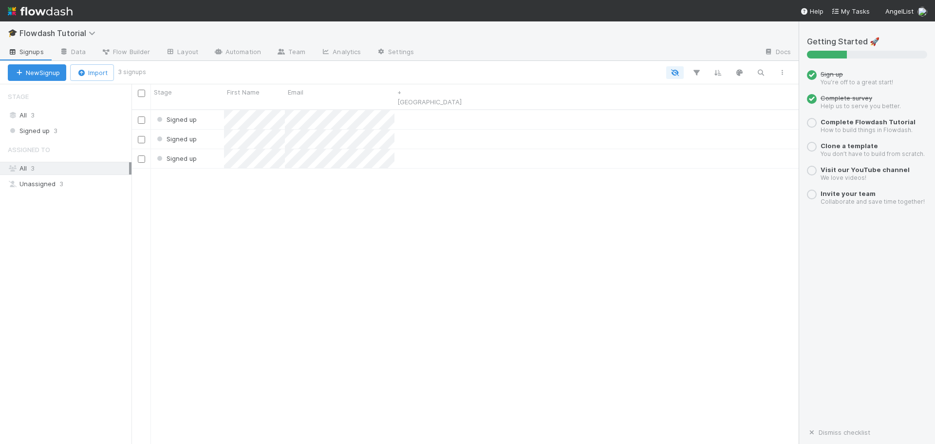
scroll to position [335, 660]
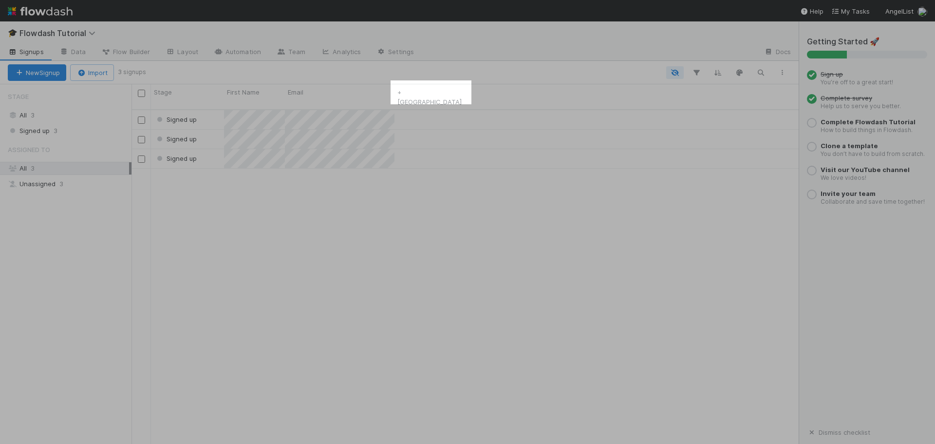
click at [596, 356] on div "Signed up Signed up Signed up" at bounding box center [464, 281] width 667 height 342
click at [197, 113] on span "Signed up" at bounding box center [175, 119] width 47 height 13
click at [469, 113] on div at bounding box center [467, 222] width 935 height 444
click at [492, 112] on div "Signed up" at bounding box center [464, 119] width 667 height 19
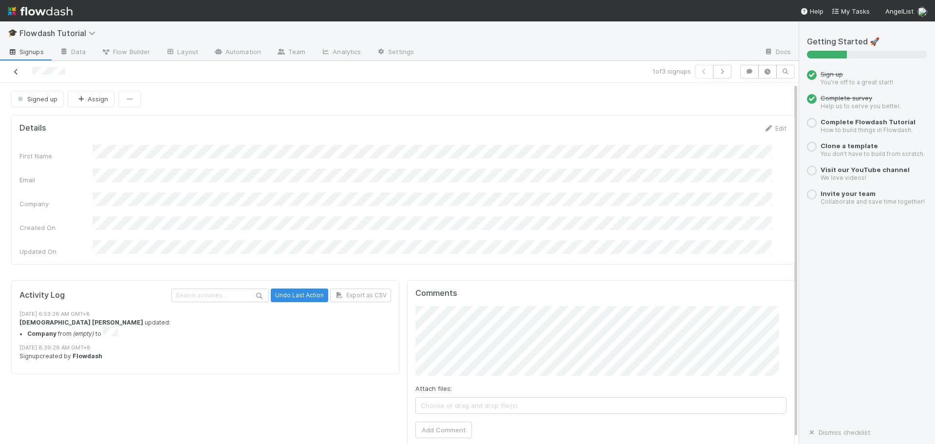
click at [14, 72] on icon at bounding box center [16, 72] width 10 height 6
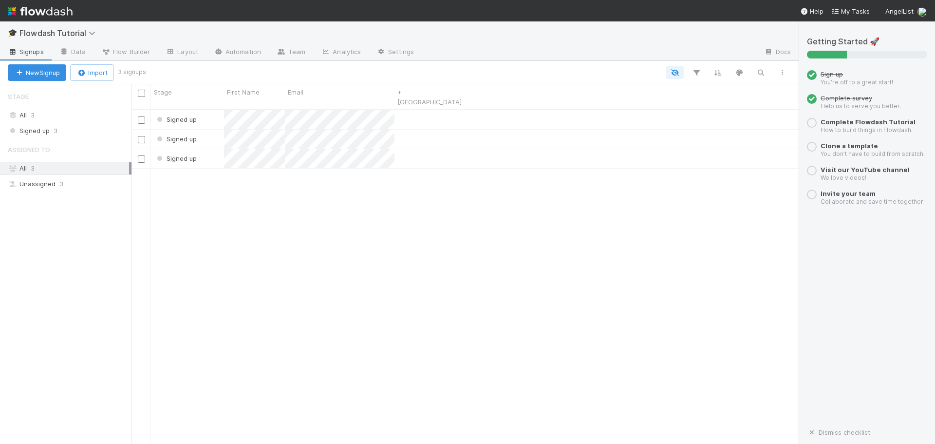
scroll to position [335, 660]
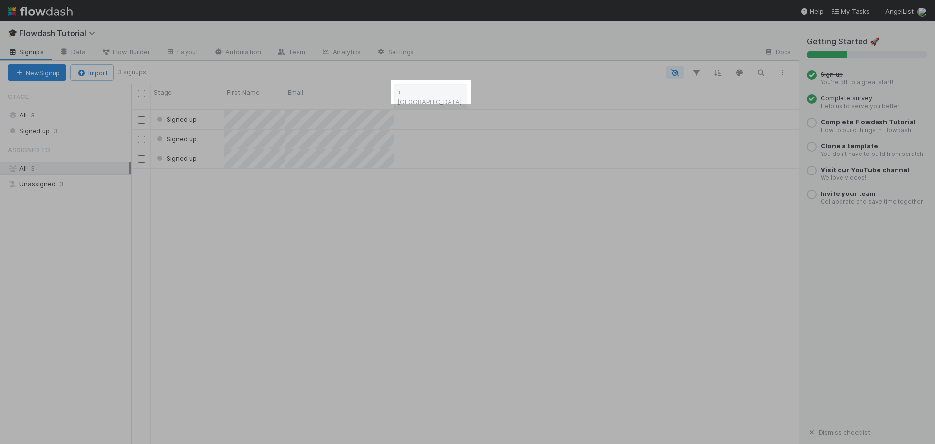
click at [410, 95] on link "+ [GEOGRAPHIC_DATA]" at bounding box center [429, 97] width 64 height 18
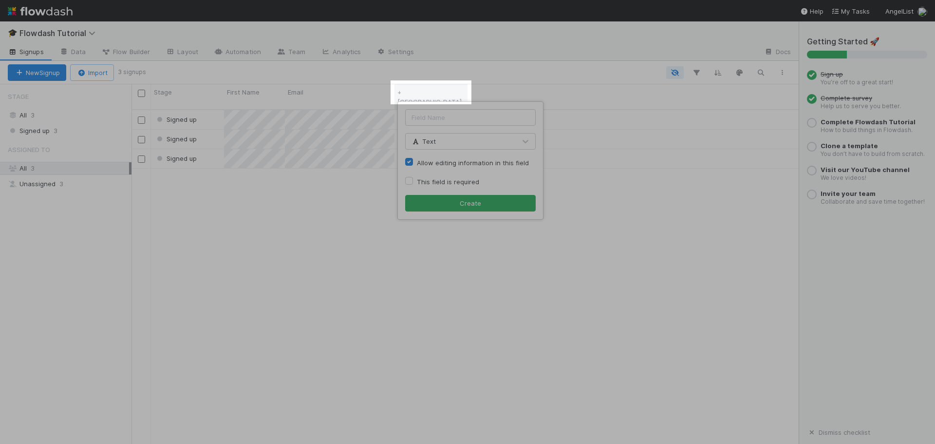
drag, startPoint x: 452, startPoint y: 92, endPoint x: 458, endPoint y: 93, distance: 5.9
click at [453, 92] on div "Text Allow editing information in this field This field is required Create" at bounding box center [467, 222] width 935 height 444
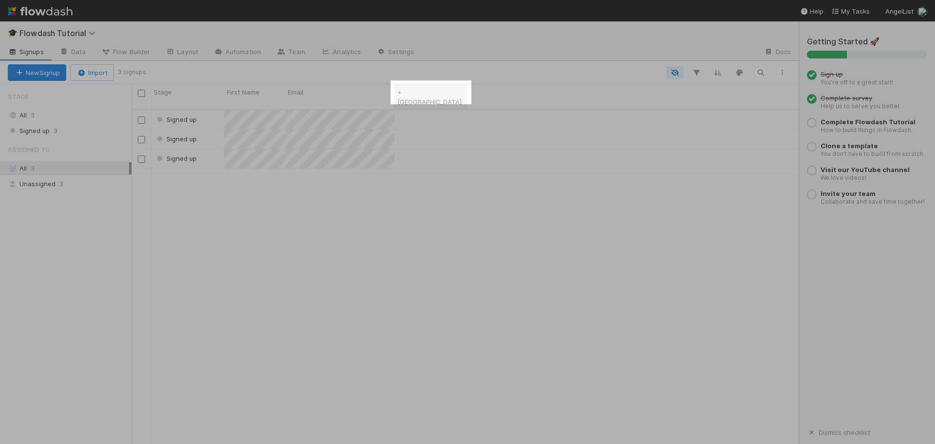
click at [464, 93] on div "+ [GEOGRAPHIC_DATA]" at bounding box center [430, 96] width 73 height 25
click at [491, 93] on div "Stage First Name Email + [GEOGRAPHIC_DATA]" at bounding box center [464, 97] width 667 height 26
click at [405, 93] on link "+ [GEOGRAPHIC_DATA]" at bounding box center [429, 97] width 64 height 18
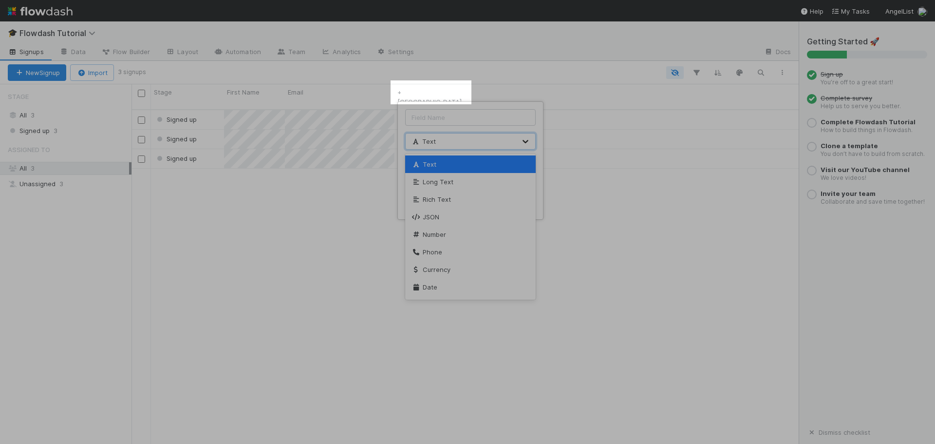
click at [524, 143] on icon at bounding box center [525, 141] width 10 height 10
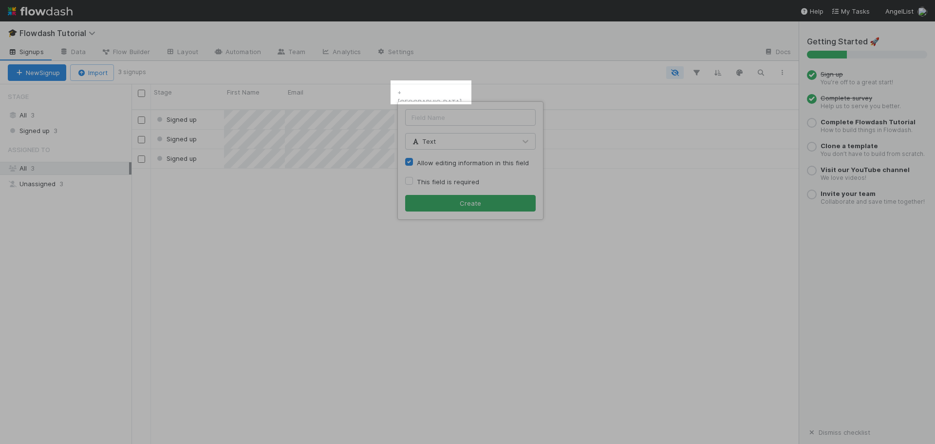
click at [614, 229] on div "Text Allow editing information in this field This field is required Create" at bounding box center [467, 222] width 935 height 444
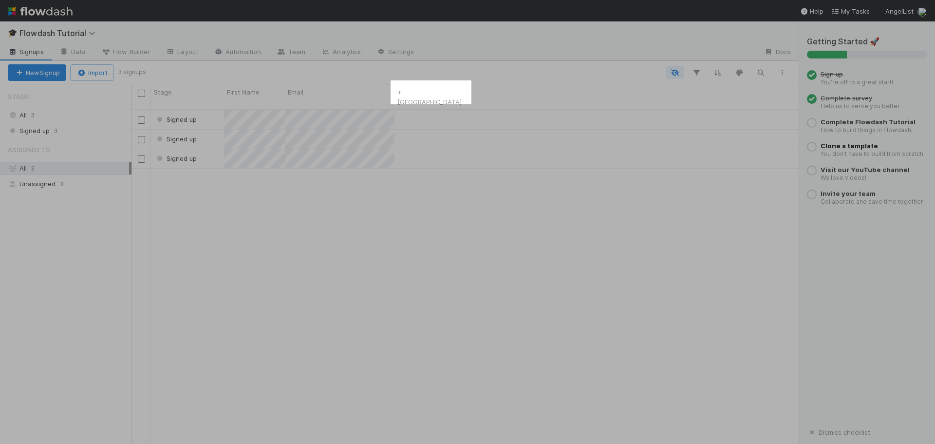
click at [847, 147] on span "Clone a template" at bounding box center [848, 146] width 57 height 8
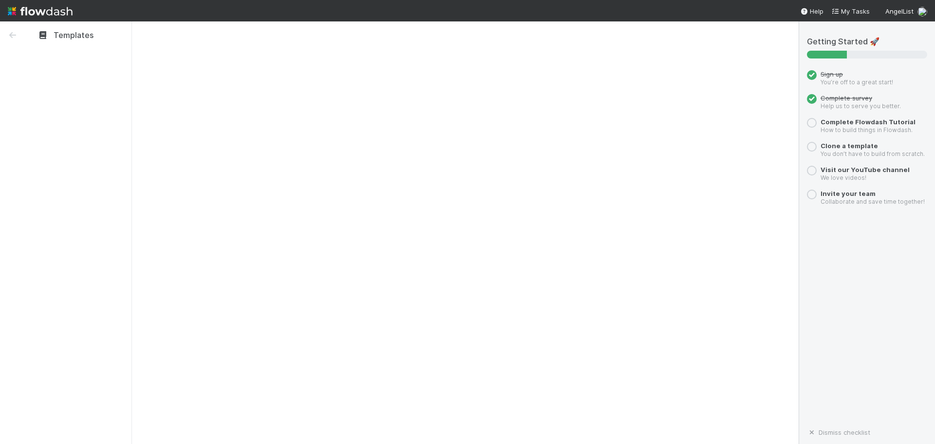
click at [70, 36] on div "Templates" at bounding box center [66, 35] width 56 height 12
click at [13, 37] on icon at bounding box center [13, 35] width 10 height 8
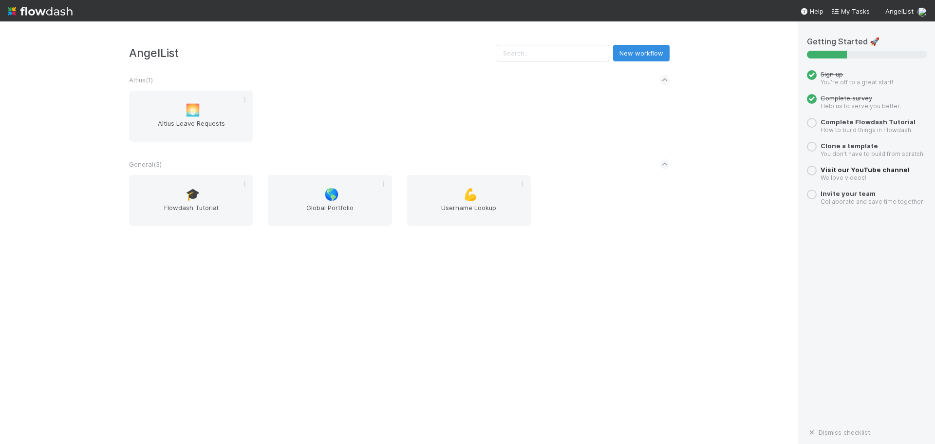
click at [855, 170] on span "Visit our YouTube channel" at bounding box center [864, 170] width 89 height 8
click at [846, 146] on span "Clone a template" at bounding box center [848, 146] width 57 height 8
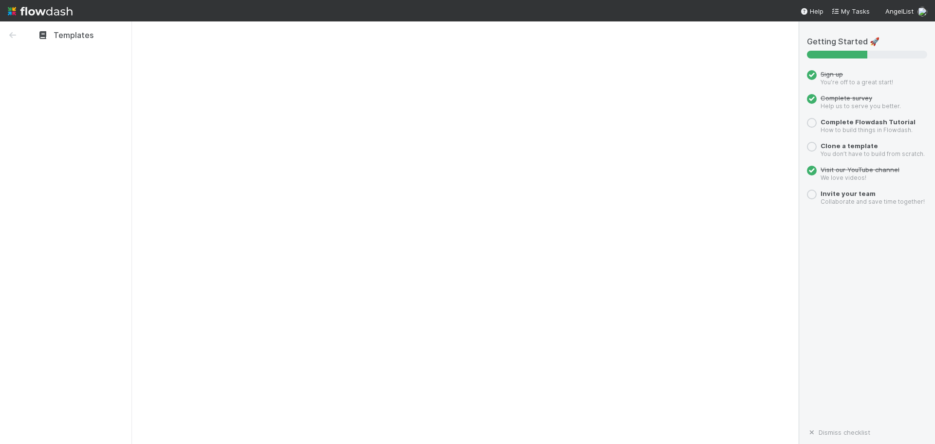
click at [88, 36] on div "Templates" at bounding box center [66, 35] width 56 height 12
click at [16, 35] on icon at bounding box center [13, 35] width 10 height 8
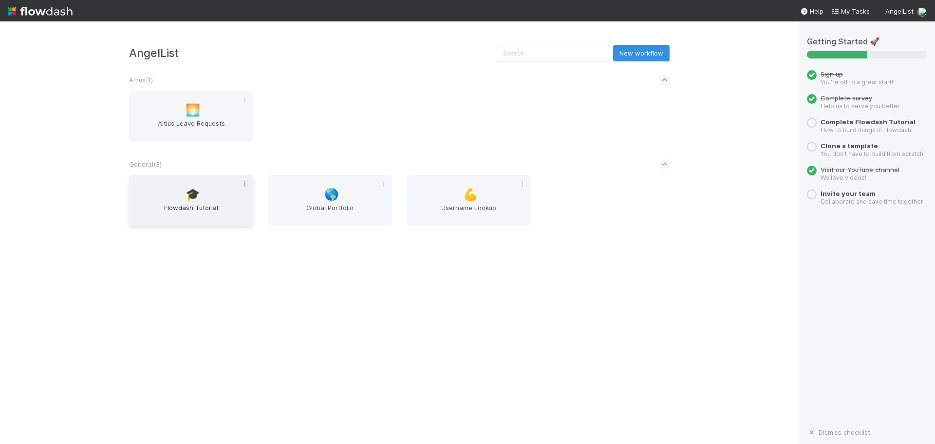
click at [246, 185] on icon at bounding box center [245, 184] width 10 height 6
click at [152, 206] on div "Rename Move Clone Archive Favorite Leave" at bounding box center [467, 222] width 935 height 444
click at [190, 202] on div "🎓 Flowdash Tutorial" at bounding box center [191, 200] width 124 height 51
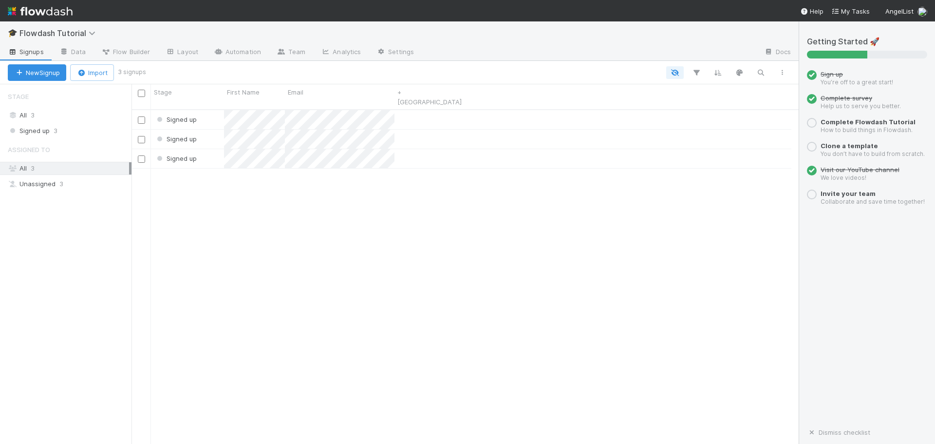
scroll to position [8, 8]
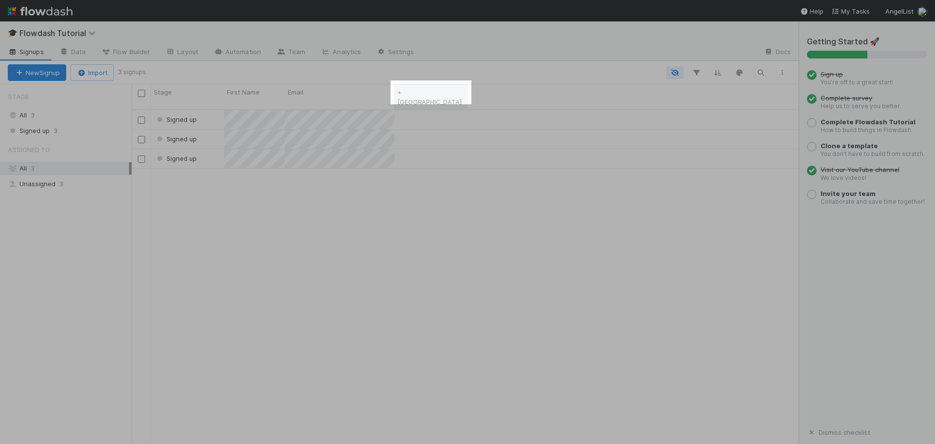
click at [420, 95] on link "+ [GEOGRAPHIC_DATA]" at bounding box center [429, 97] width 64 height 18
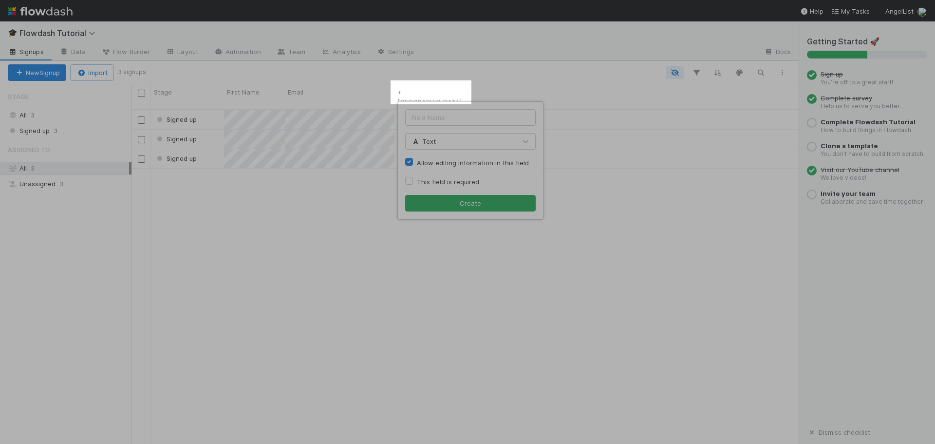
click at [606, 175] on div "Text Allow editing information in this field This field is required Create" at bounding box center [467, 222] width 935 height 444
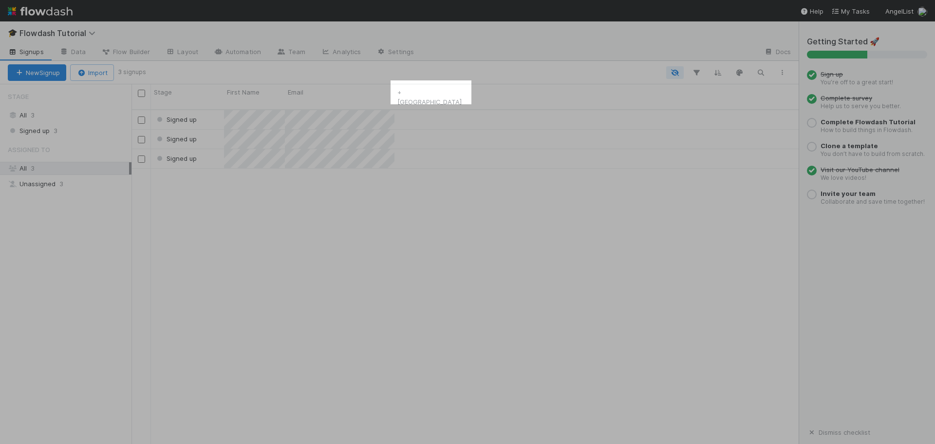
click at [844, 127] on small "How to build things in Flowdash." at bounding box center [866, 129] width 92 height 7
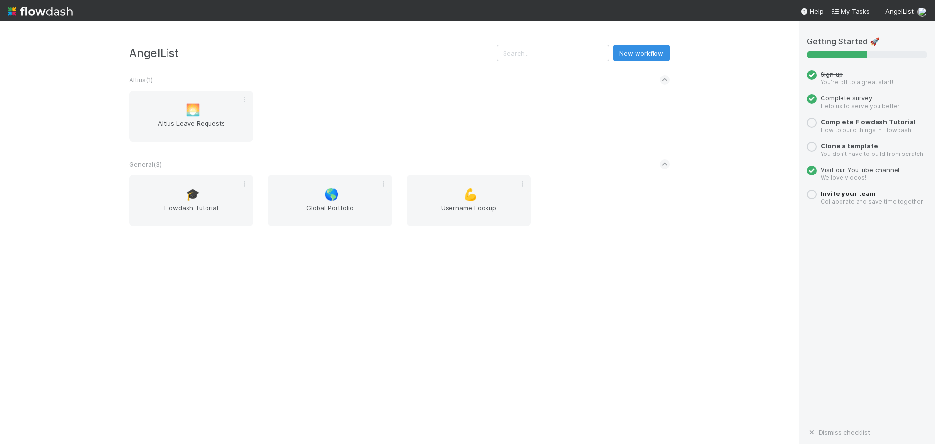
click at [857, 194] on span "Invite your team" at bounding box center [847, 193] width 55 height 8
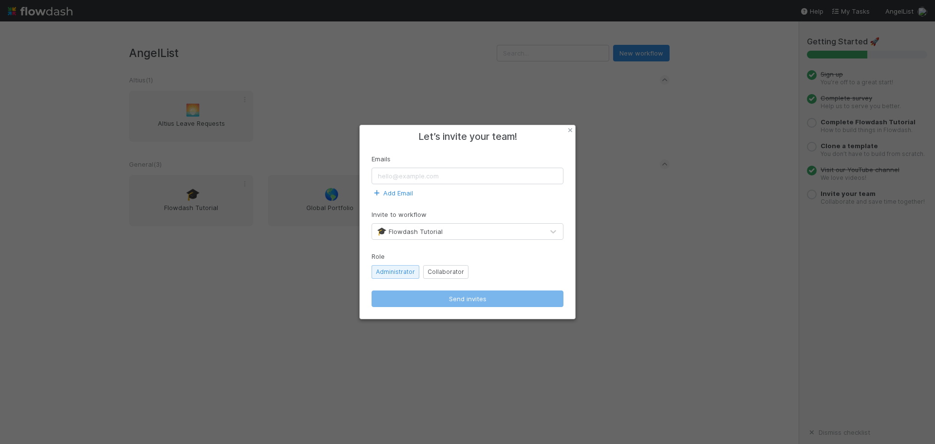
click at [571, 130] on icon at bounding box center [570, 130] width 10 height 6
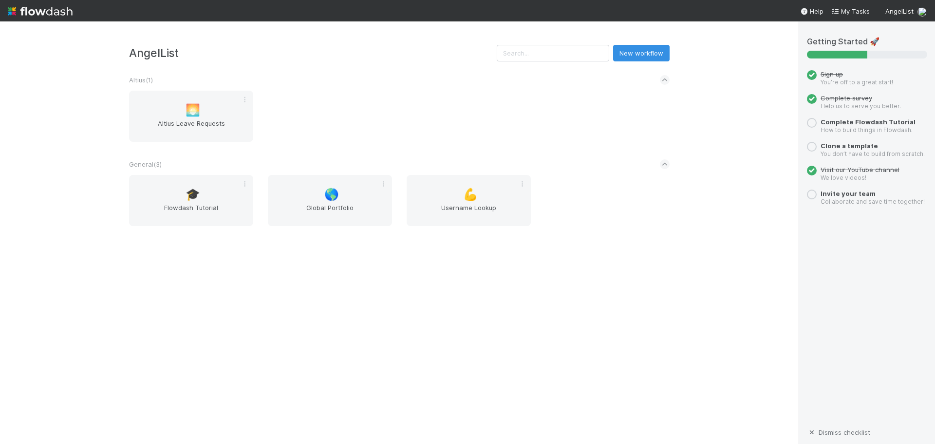
click at [844, 432] on link "Dismiss checklist" at bounding box center [838, 432] width 63 height 8
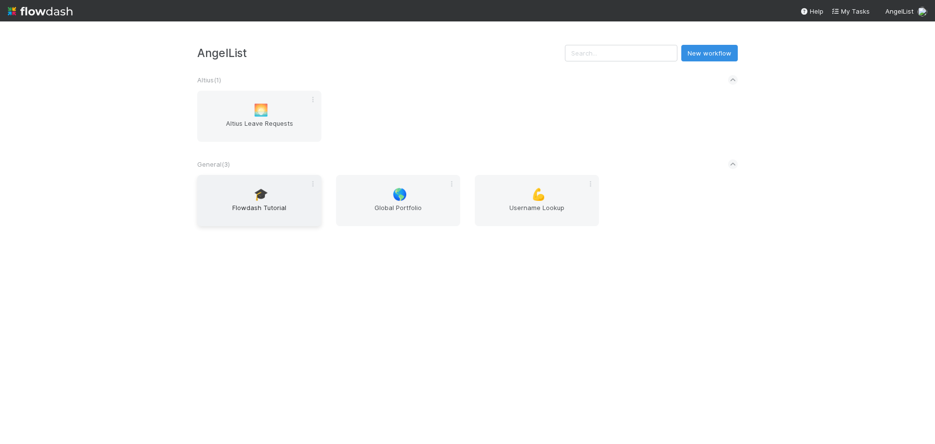
click at [266, 194] on span "🎓" at bounding box center [261, 194] width 15 height 13
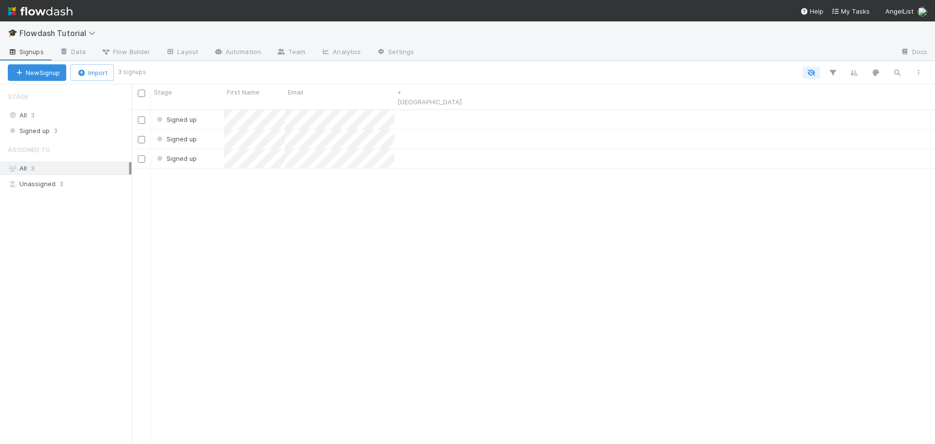
scroll to position [335, 796]
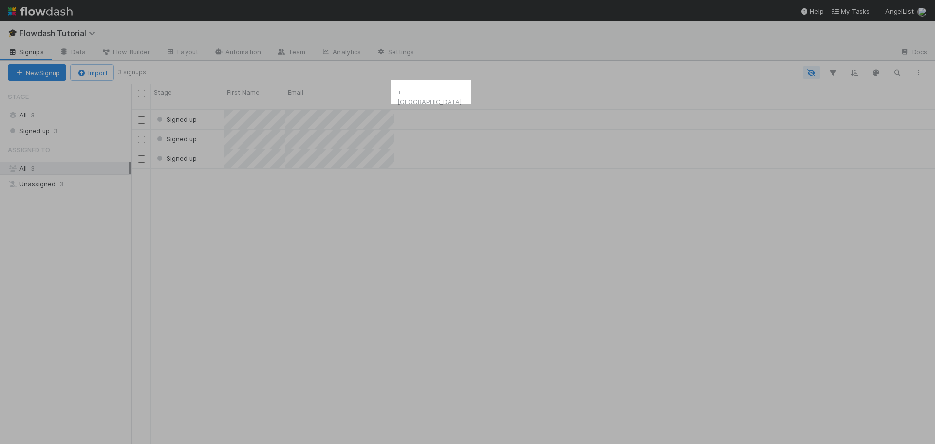
click at [23, 12] on img at bounding box center [40, 11] width 65 height 17
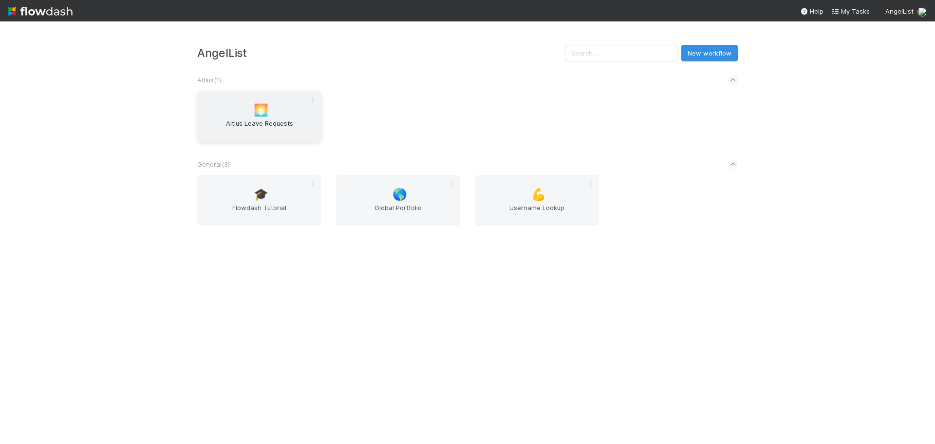
click at [252, 127] on span "Altius Leave Requests" at bounding box center [259, 127] width 116 height 19
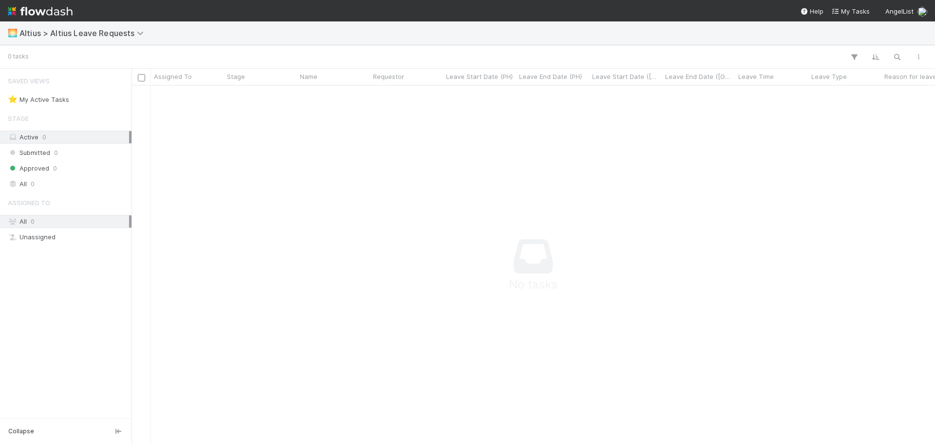
scroll to position [343, 796]
click at [47, 106] on div "⭐ My Active Tasks 0" at bounding box center [65, 99] width 131 height 13
click at [73, 139] on div "Active 0" at bounding box center [68, 137] width 121 height 12
click at [24, 139] on div "Active 0" at bounding box center [68, 137] width 121 height 12
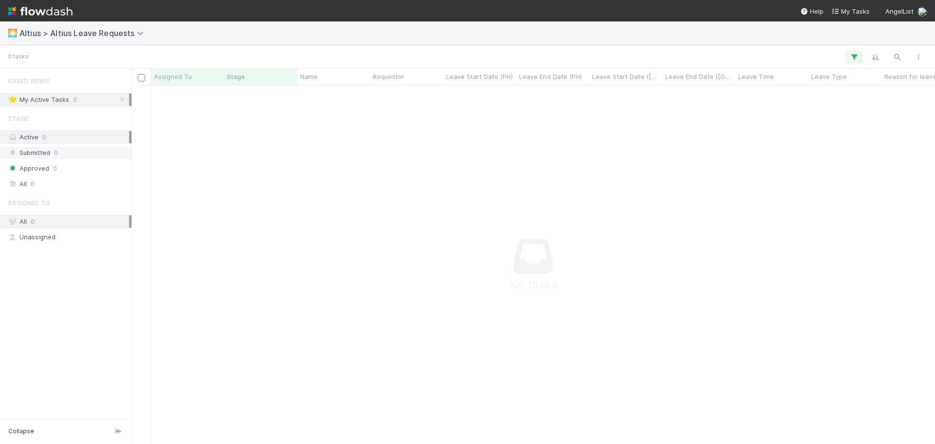
click at [47, 153] on span "Submitted" at bounding box center [29, 153] width 42 height 12
click at [52, 100] on div "⭐ My Active Tasks" at bounding box center [38, 99] width 61 height 12
click at [27, 34] on span "Altius > Altius Leave Requests" at bounding box center [83, 33] width 129 height 10
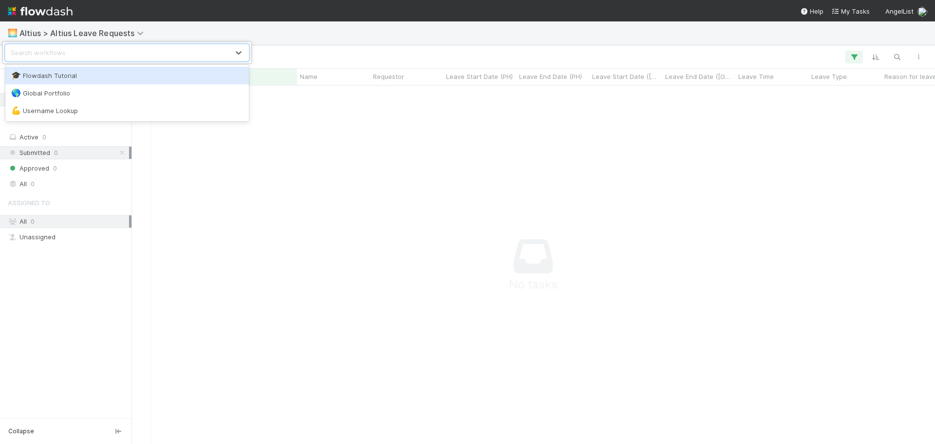
click at [256, 33] on div "option Flowdash Tutorial focused, 1 of 3. 3 results available. Use Up and Down …" at bounding box center [467, 222] width 935 height 444
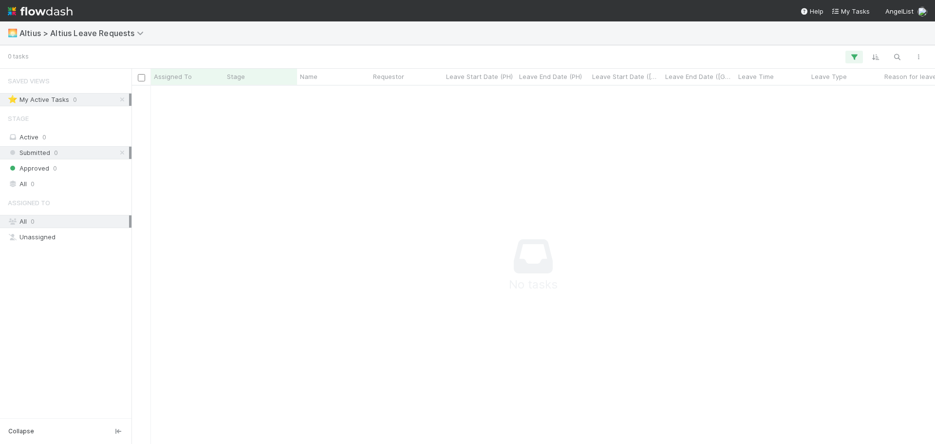
click at [18, 10] on img at bounding box center [40, 11] width 65 height 17
